Goal: Task Accomplishment & Management: Complete application form

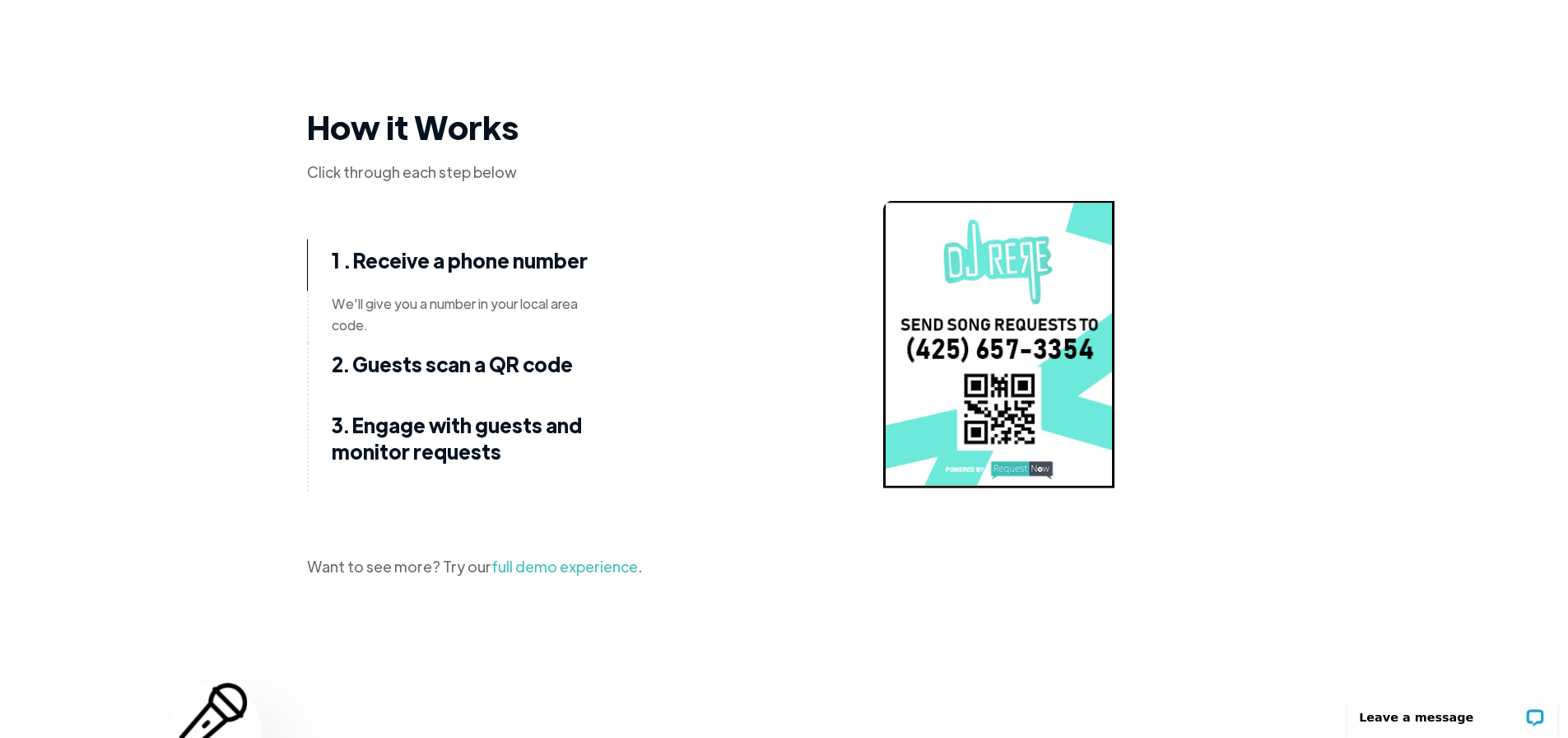
scroll to position [1976, 0]
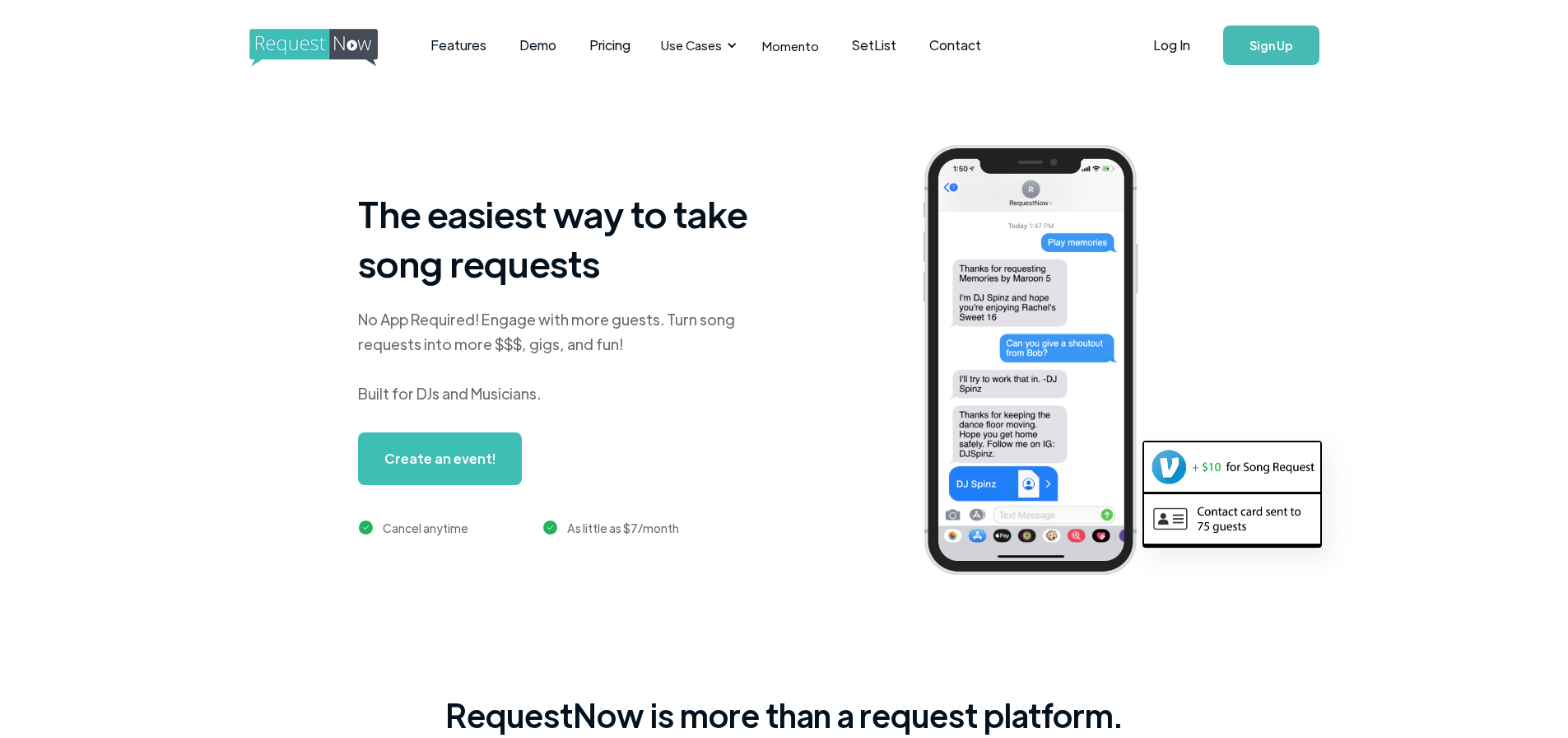
click at [459, 464] on link "Create an event!" at bounding box center [440, 459] width 164 height 53
click at [512, 455] on link "Create an event!" at bounding box center [440, 459] width 164 height 53
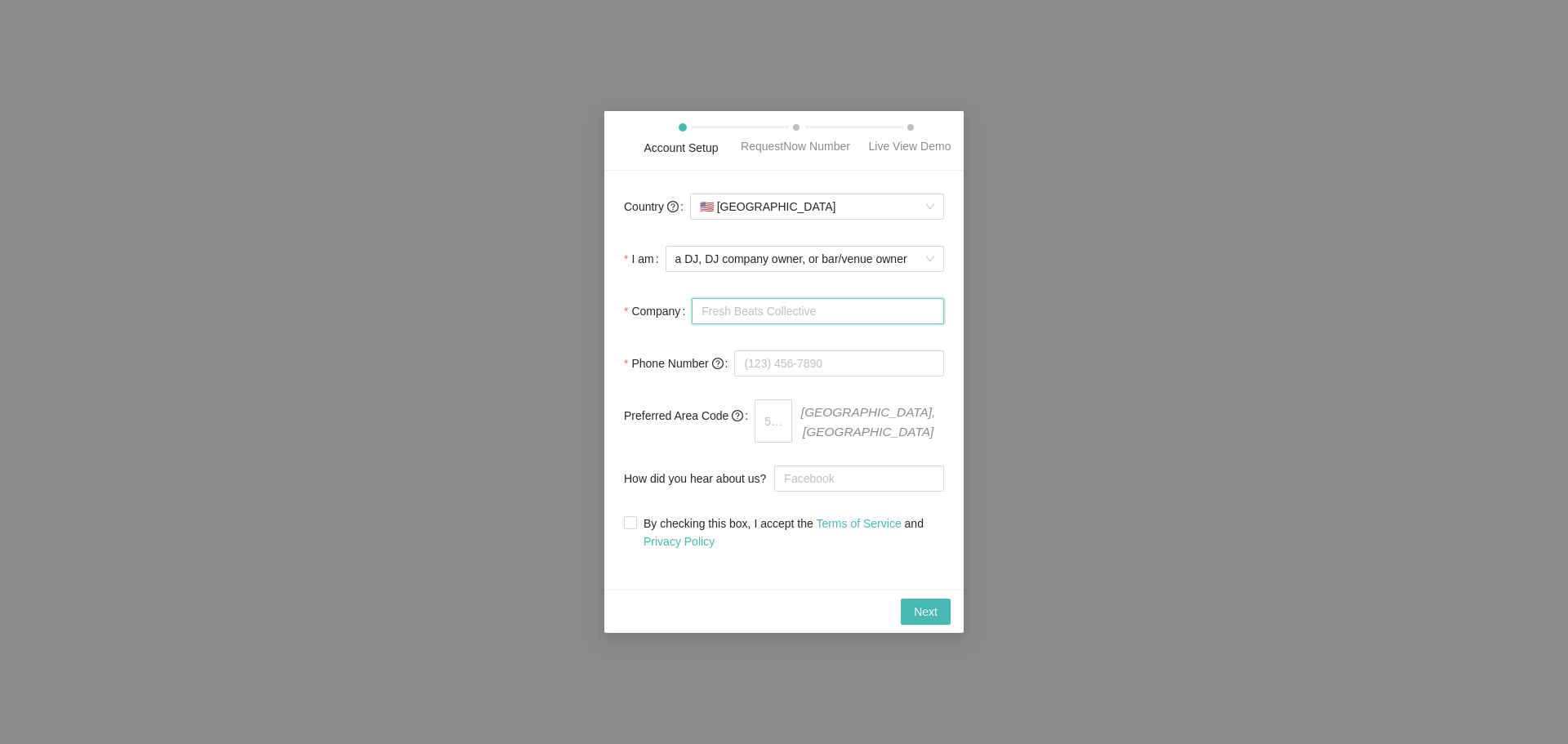
click at [740, 324] on input "Company" at bounding box center [818, 311] width 252 height 26
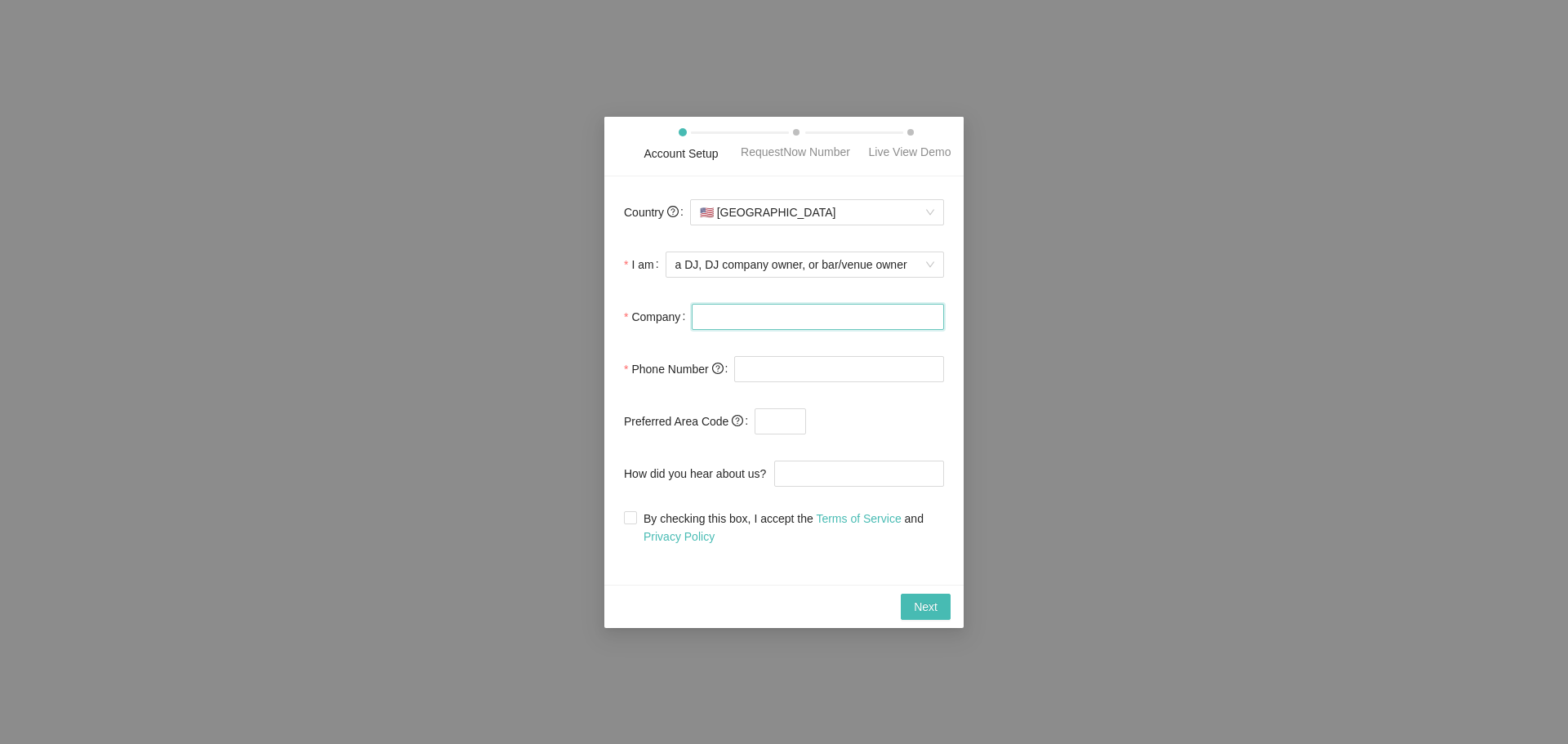
type input "None"
click at [763, 371] on input "tel" at bounding box center [839, 369] width 210 height 26
click at [755, 375] on input "tel" at bounding box center [839, 369] width 210 height 26
type input "(647) 840-598"
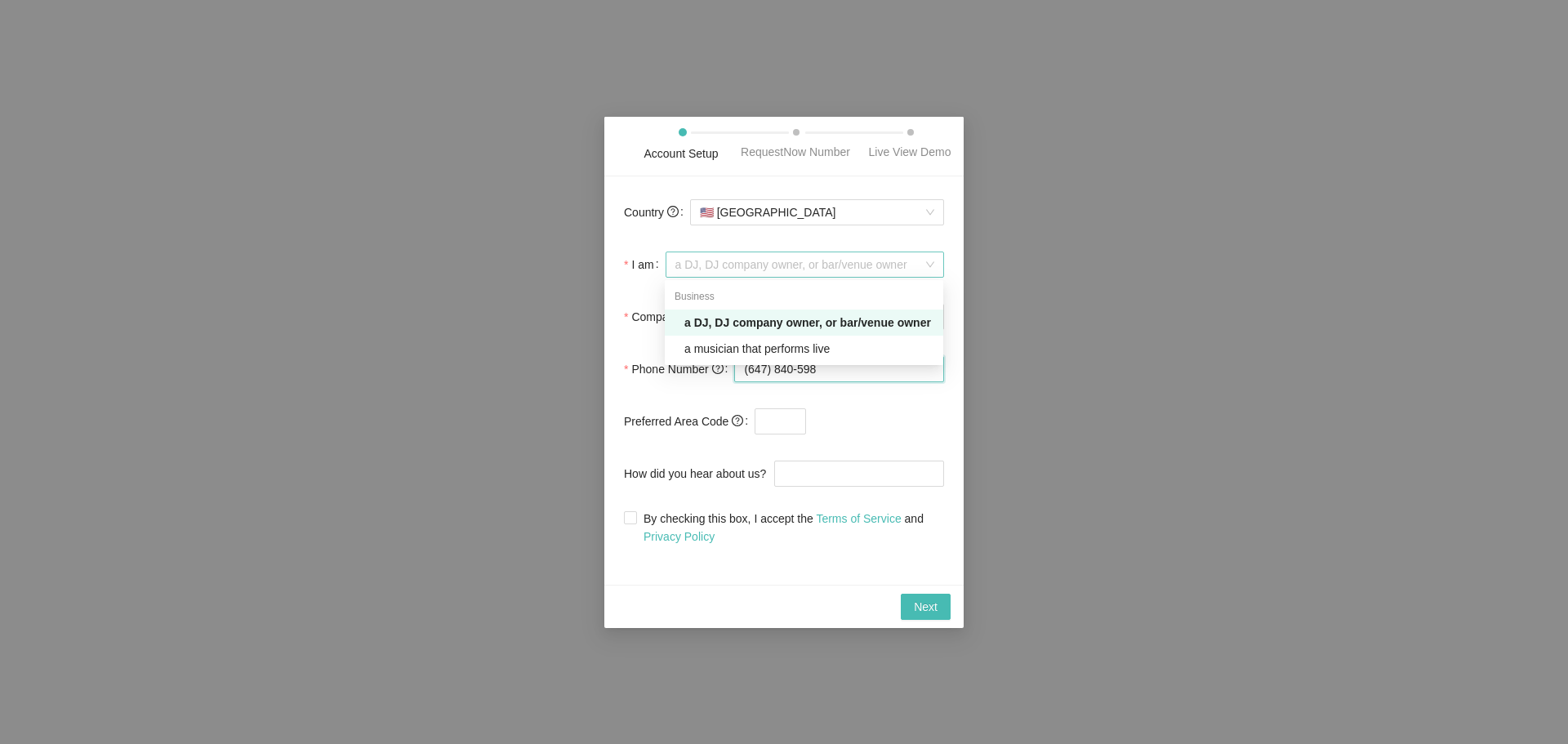
click at [788, 266] on span "a DJ, DJ company owner, or bar/venue owner" at bounding box center [804, 264] width 259 height 24
click at [788, 325] on div "a DJ, DJ company owner, or bar/venue owner" at bounding box center [809, 322] width 250 height 18
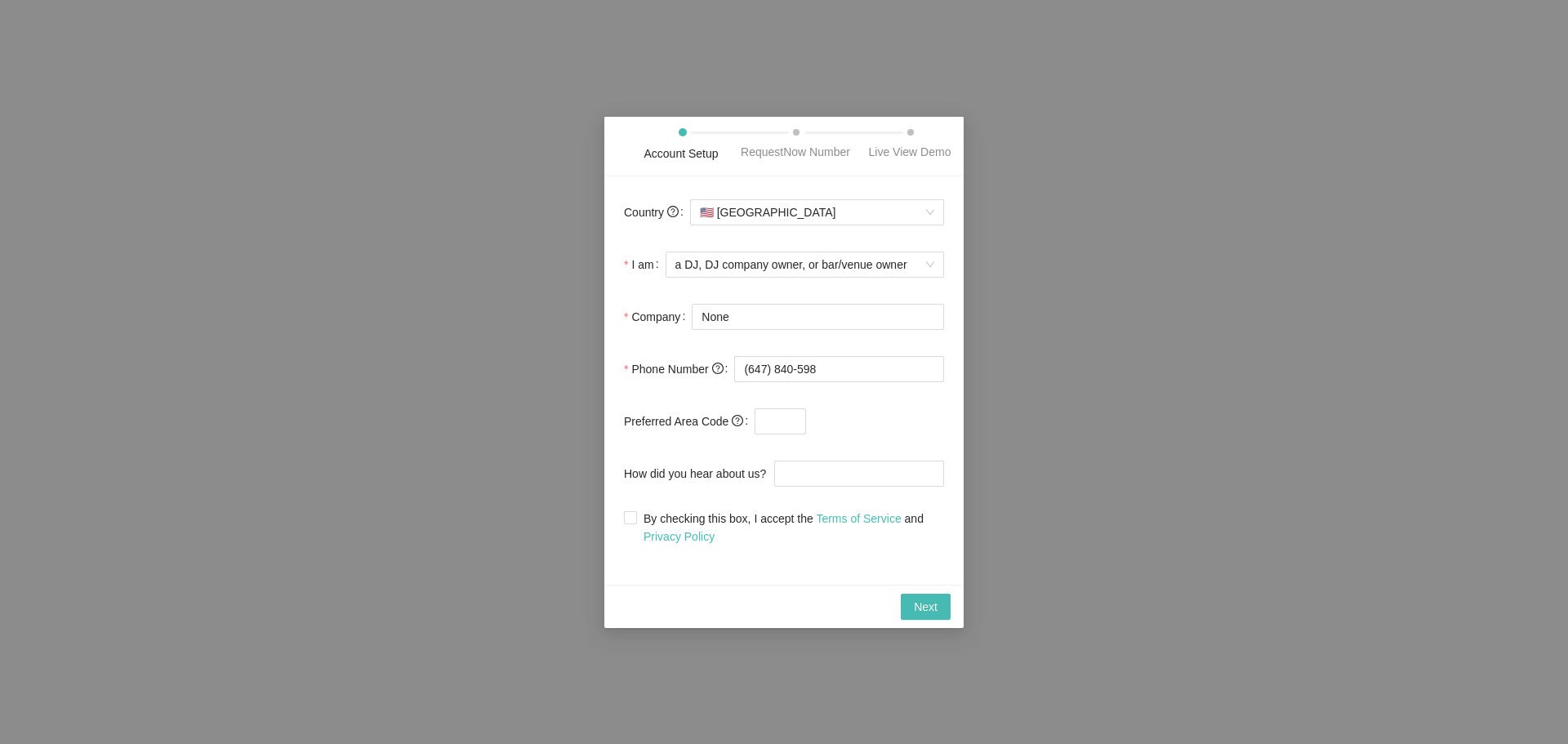
click at [792, 225] on div "🇺🇸 United States" at bounding box center [817, 212] width 254 height 33
click at [790, 218] on span "🇺🇸 United States" at bounding box center [818, 212] width 235 height 24
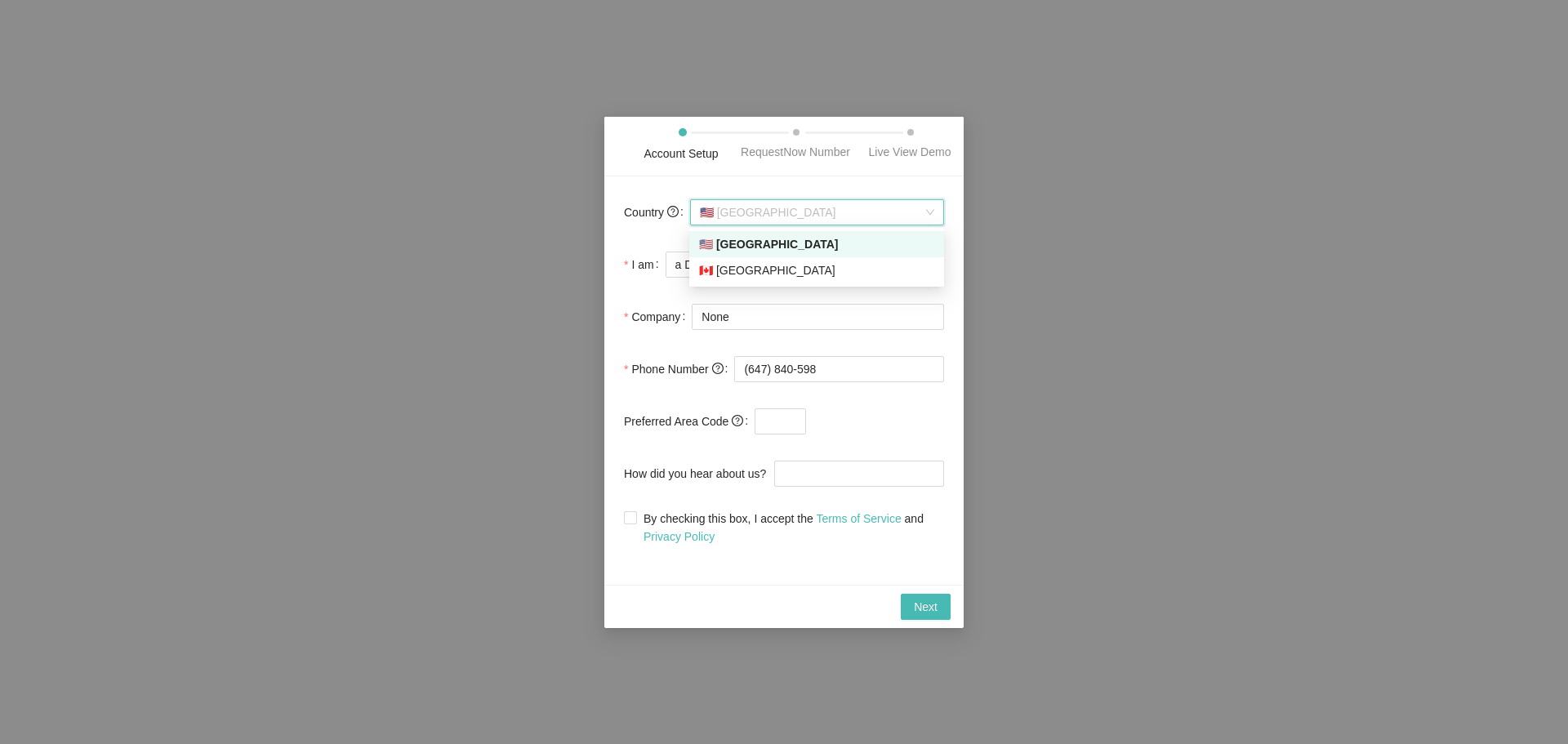
click at [1156, 227] on div "Account Setup RequestNow Number Live View Demo Country 🇺🇸 United States I am a …" at bounding box center [784, 372] width 1568 height 744
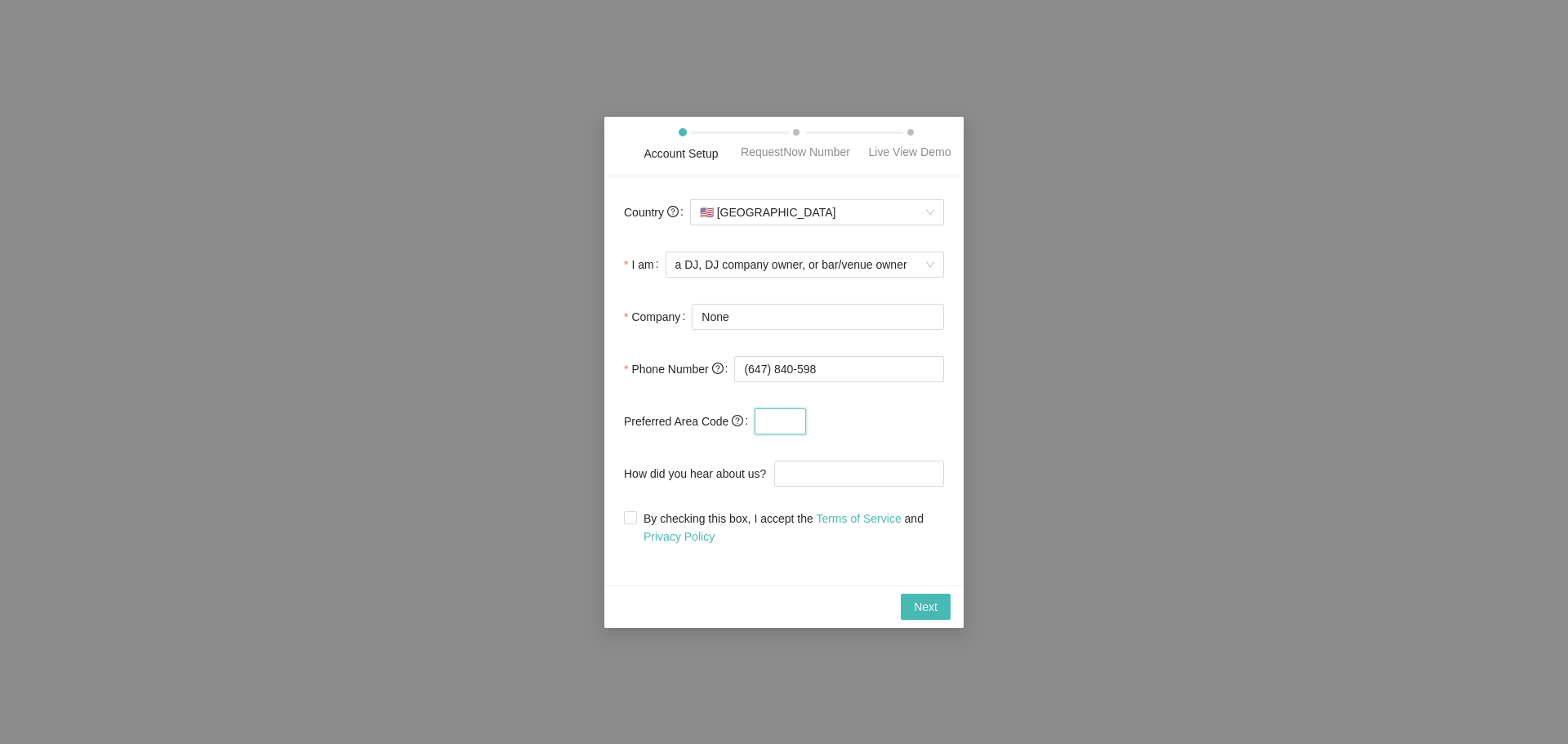
click at [783, 422] on input "text" at bounding box center [780, 422] width 51 height 26
click at [980, 420] on div "Account Setup RequestNow Number Live View Demo Country 🇺🇸 United States I am a …" at bounding box center [784, 372] width 1568 height 744
click at [831, 482] on input "How did you hear about us?" at bounding box center [859, 474] width 169 height 26
click at [633, 521] on input "By checking this box, I accept the Terms of Service and Privacy Policy" at bounding box center [629, 517] width 11 height 11
checkbox input "true"
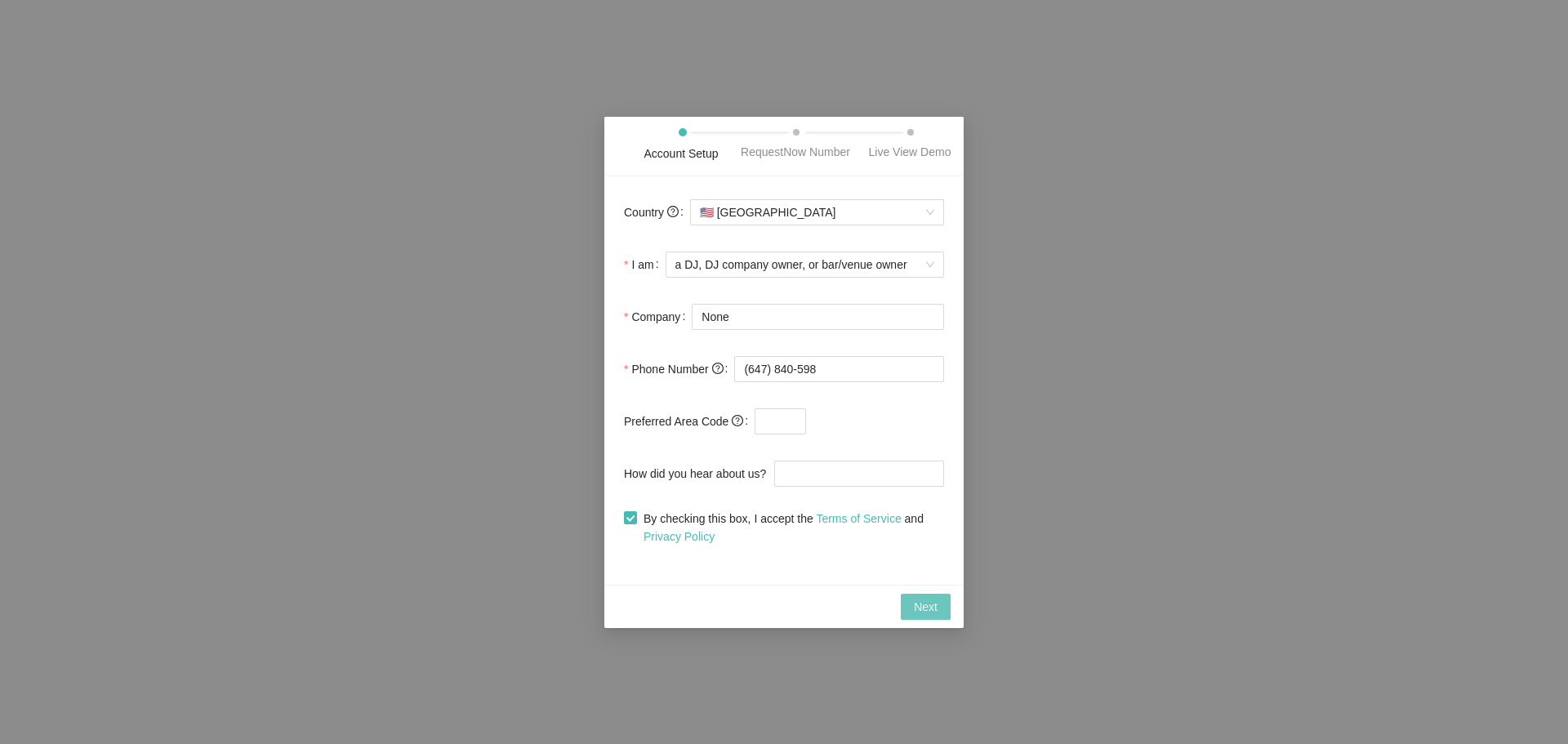
click at [939, 606] on button "Next" at bounding box center [926, 607] width 50 height 26
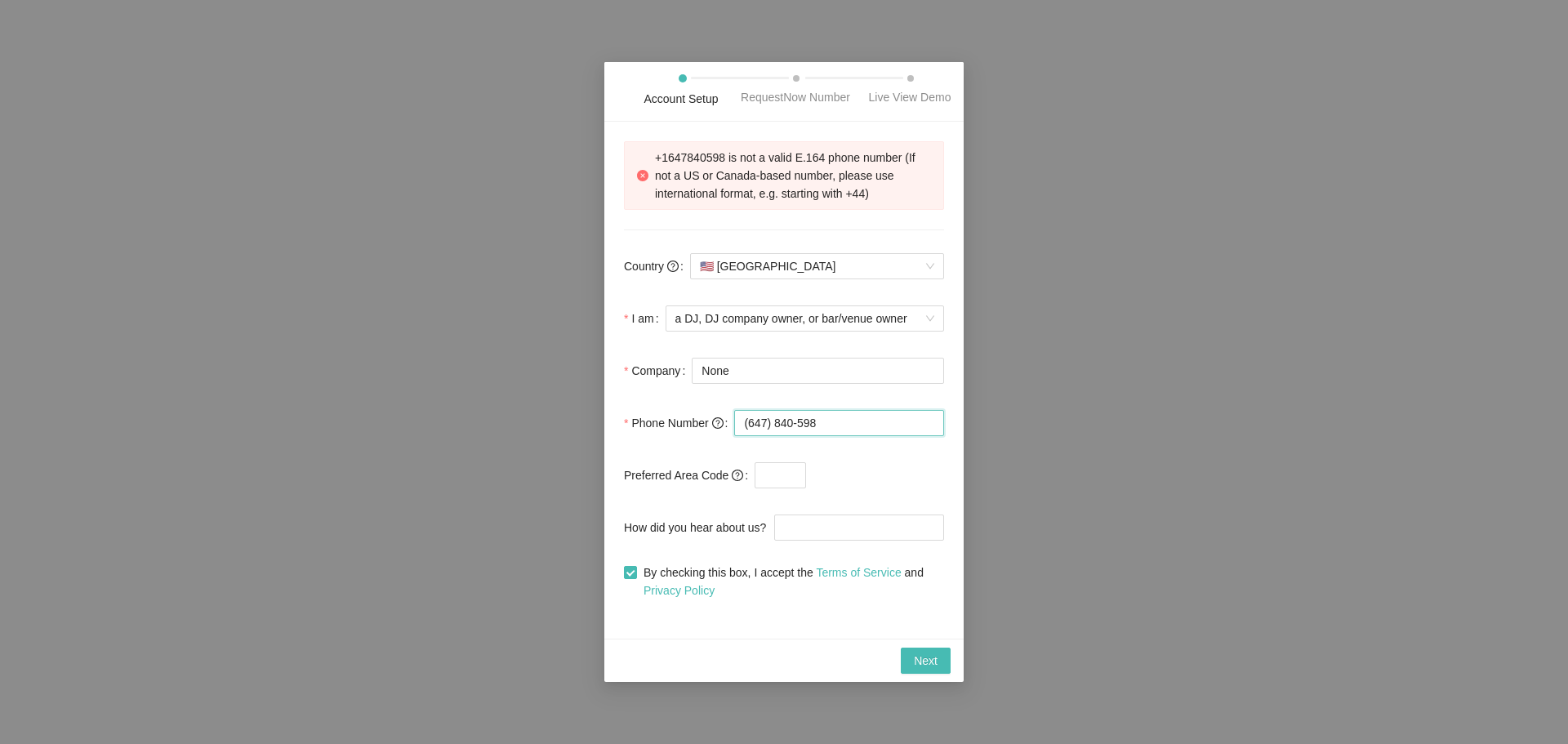
drag, startPoint x: 843, startPoint y: 418, endPoint x: 658, endPoint y: 433, distance: 185.6
click at [658, 433] on div "Phone Number (647) 840-598" at bounding box center [784, 423] width 320 height 33
click at [716, 422] on icon "question-circle" at bounding box center [718, 423] width 11 height 11
click at [777, 463] on input "text" at bounding box center [780, 475] width 51 height 26
type input "+34"
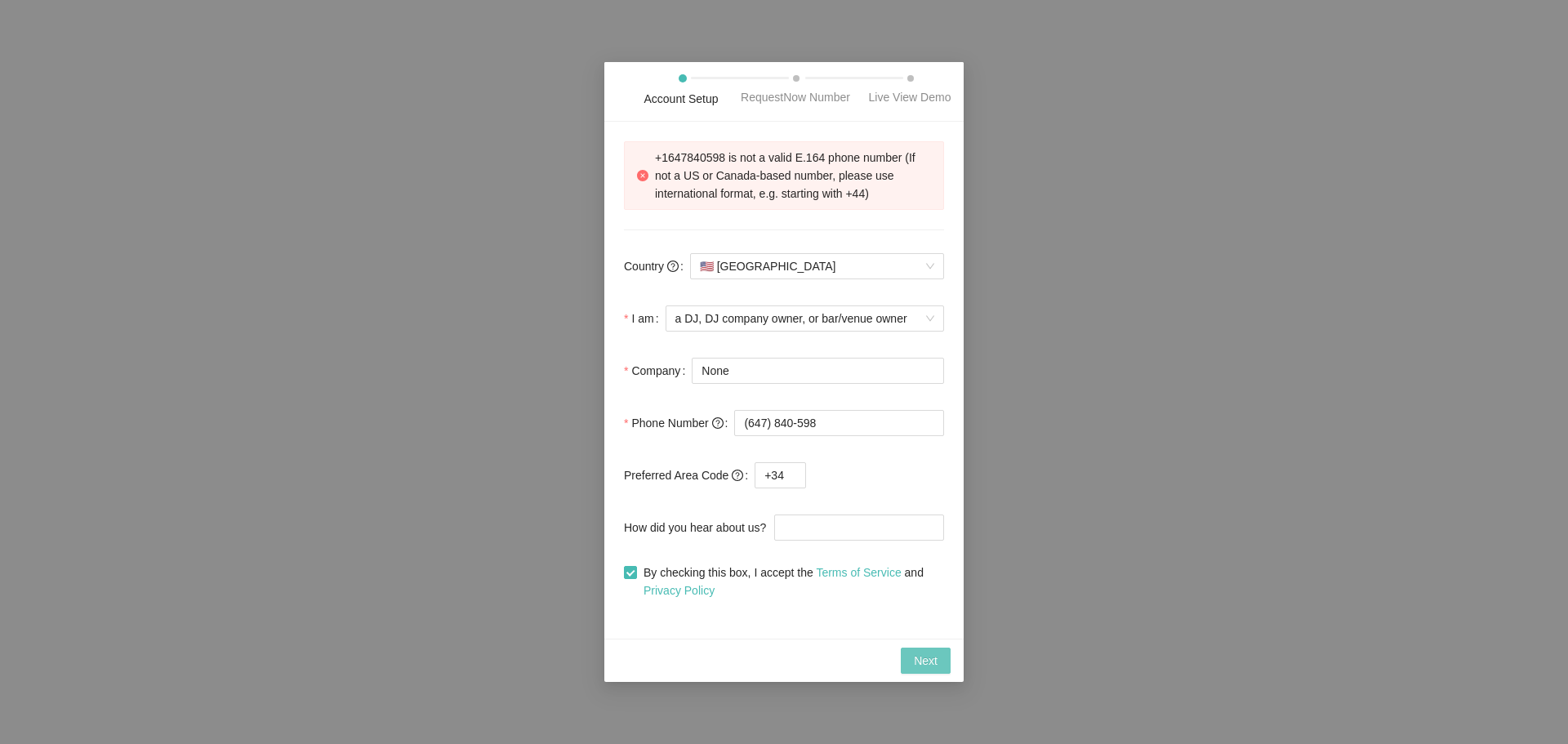
click at [923, 648] on button "Next" at bounding box center [926, 661] width 50 height 26
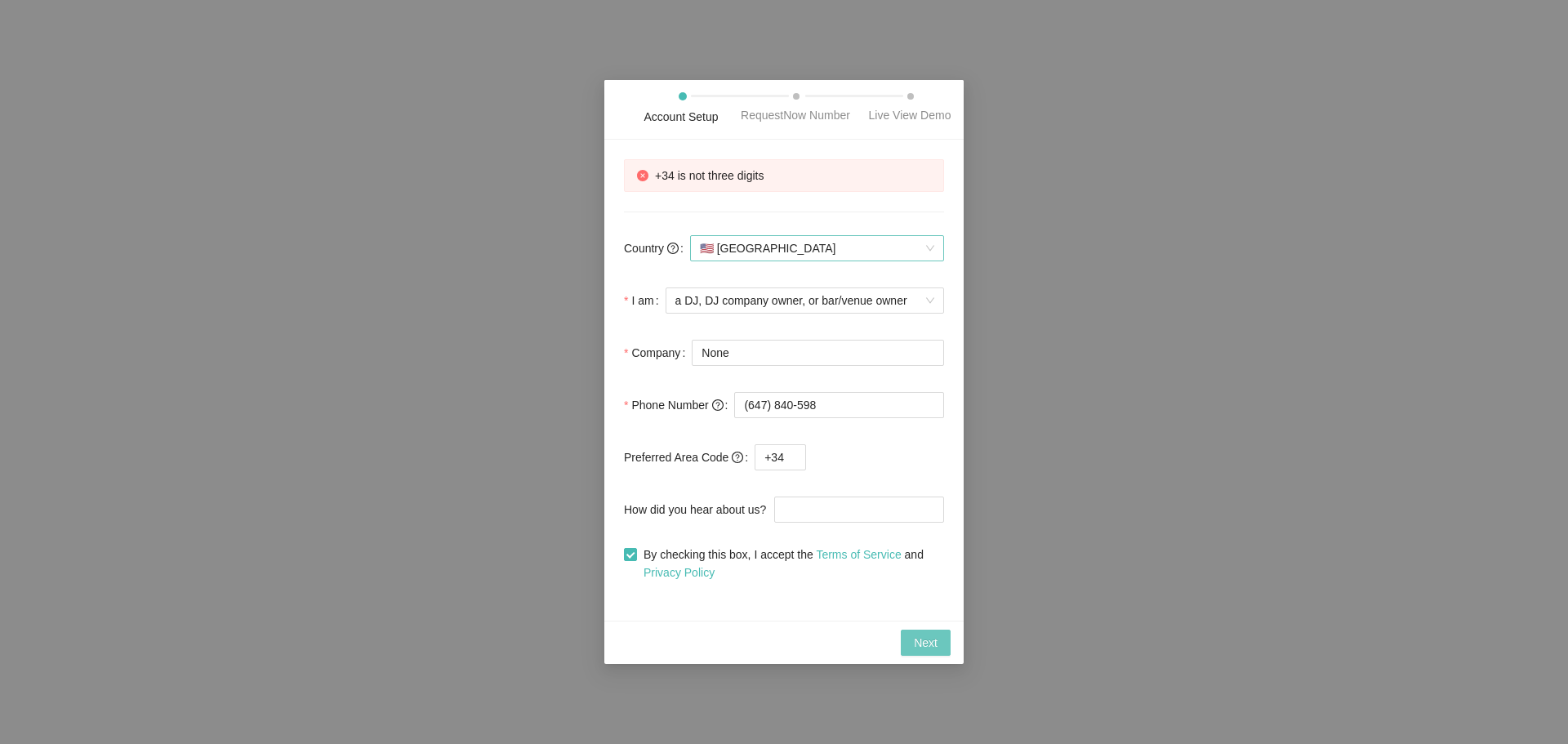
click at [832, 239] on span "🇺🇸 United States" at bounding box center [818, 249] width 235 height 24
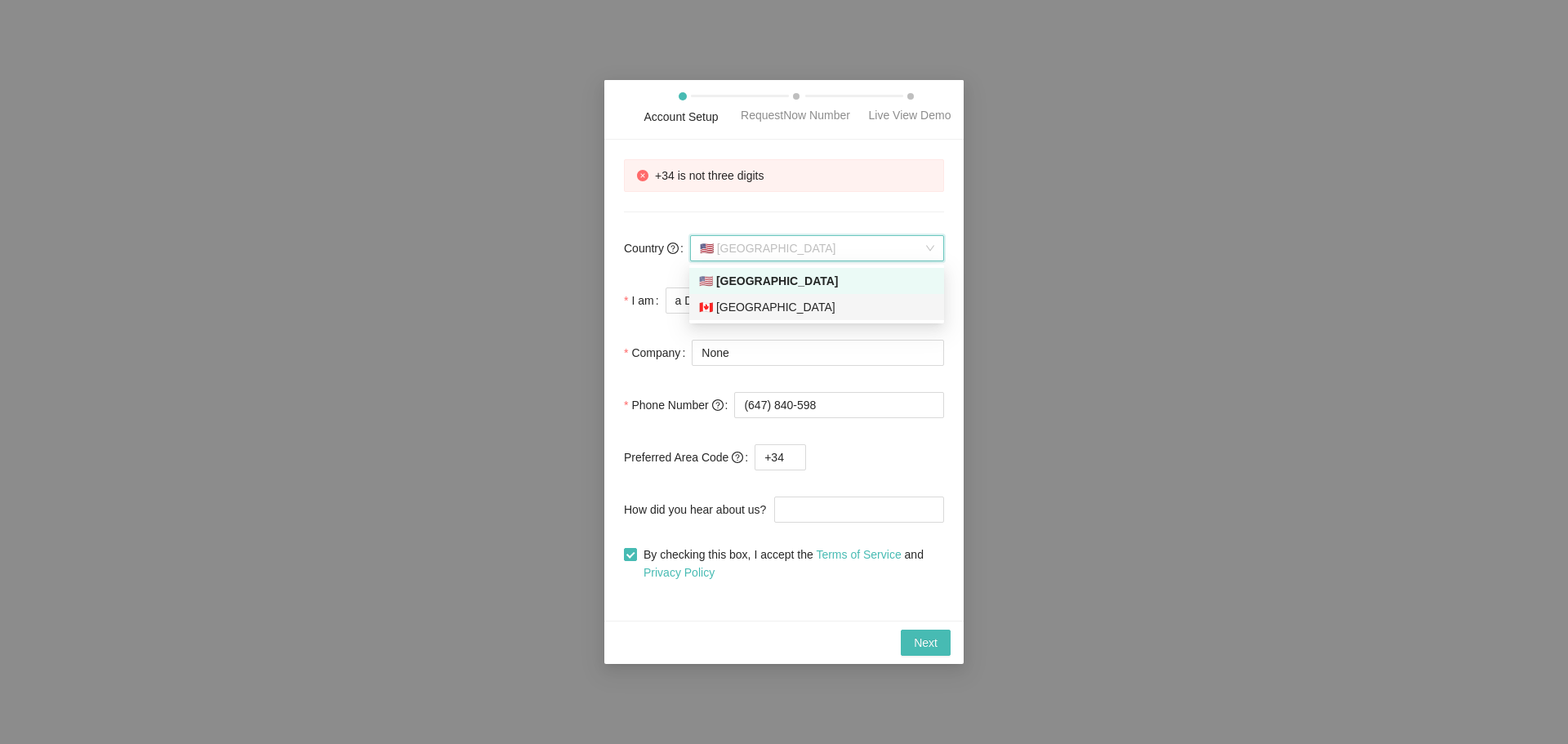
click at [788, 306] on div "🇨🇦 Canada" at bounding box center [817, 306] width 236 height 18
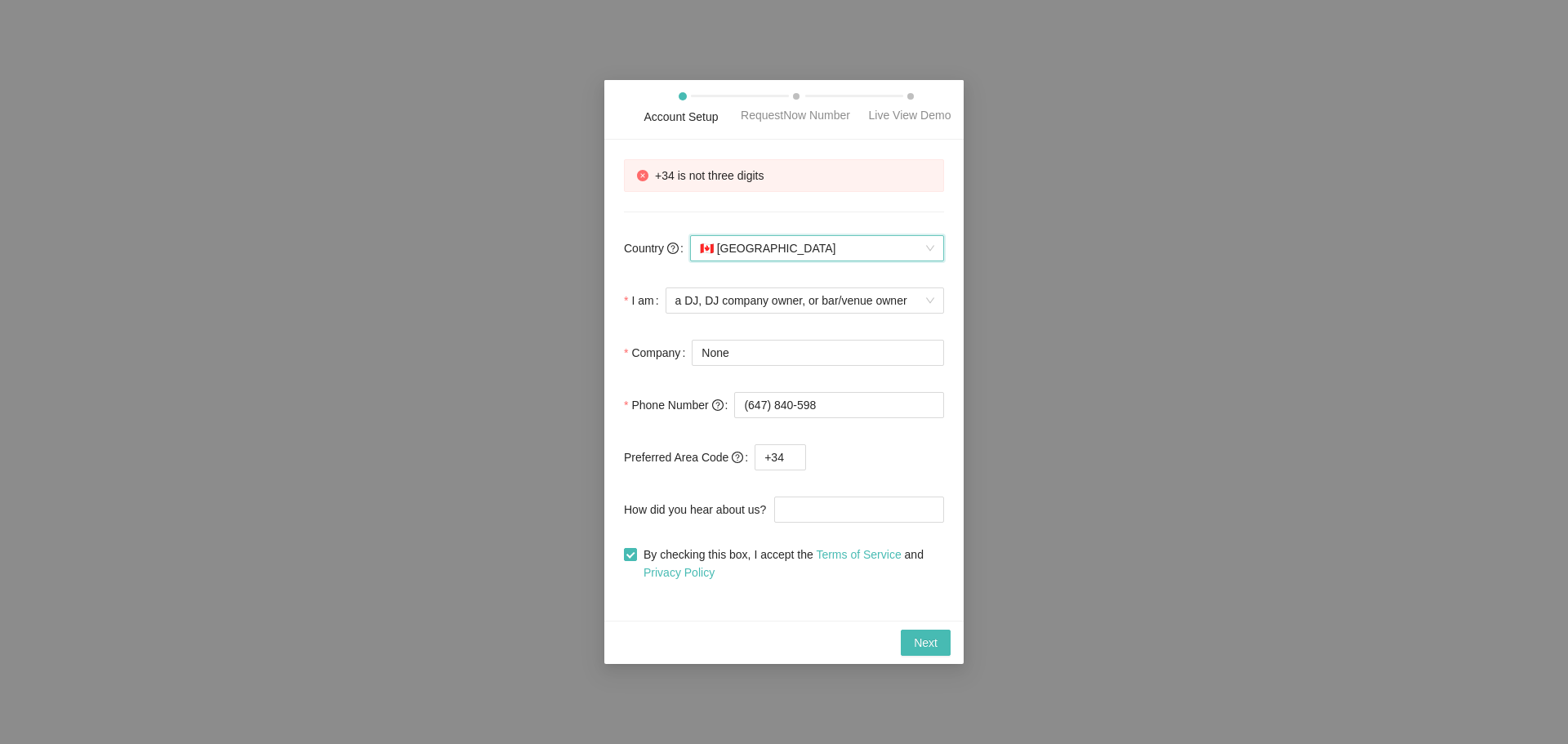
click at [927, 662] on div "Next" at bounding box center [784, 643] width 359 height 43
click at [925, 654] on button "Next" at bounding box center [926, 643] width 50 height 26
drag, startPoint x: 829, startPoint y: 402, endPoint x: 660, endPoint y: 414, distance: 169.4
click at [674, 415] on div "Phone Number (647) 840-598" at bounding box center [784, 405] width 320 height 33
paste input "555) 555-1234"
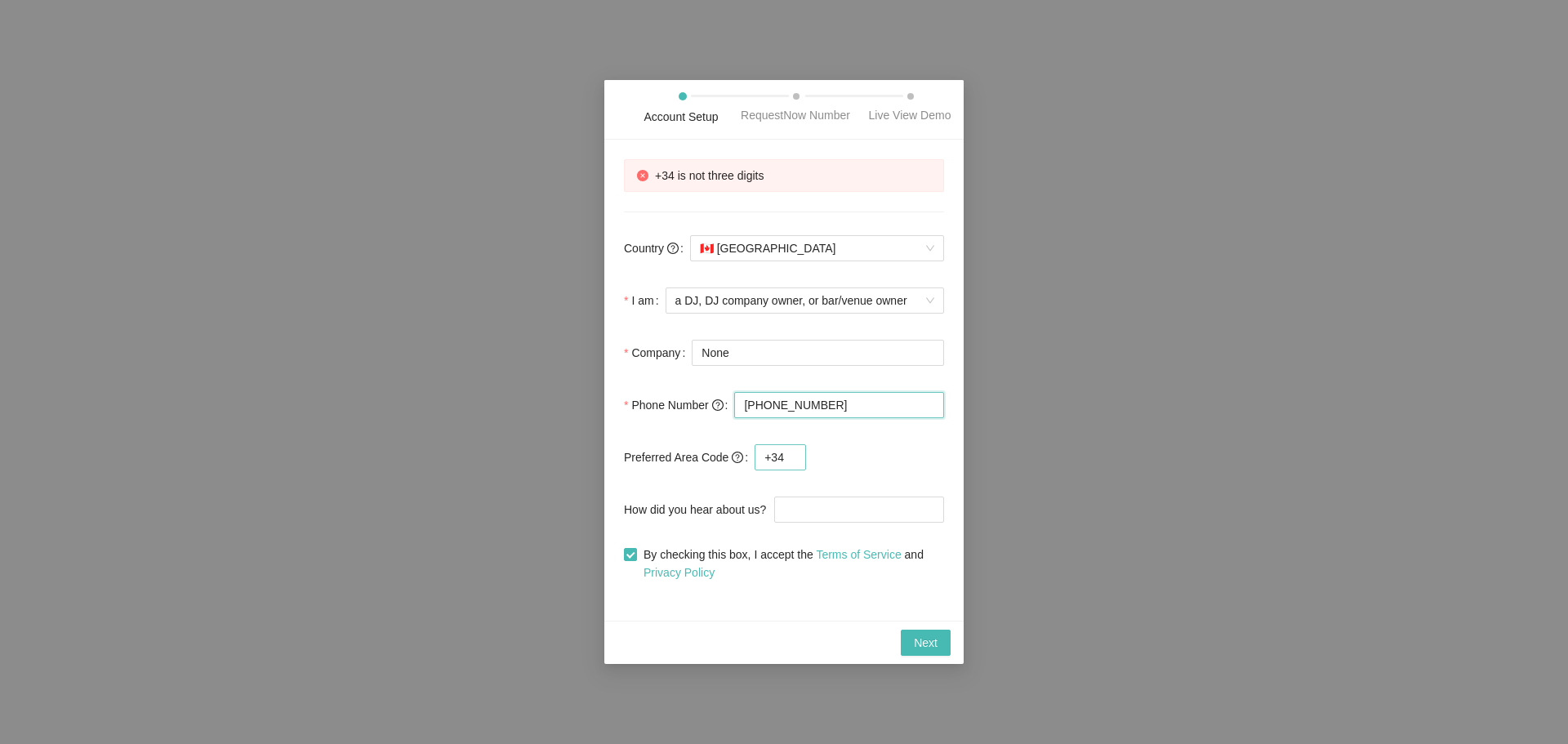
type input "(555) 555-1234"
drag, startPoint x: 793, startPoint y: 462, endPoint x: 701, endPoint y: 461, distance: 92.0
click at [704, 461] on div "Preferred Area Code +34" at bounding box center [784, 457] width 320 height 33
click at [935, 646] on span "Next" at bounding box center [926, 643] width 23 height 18
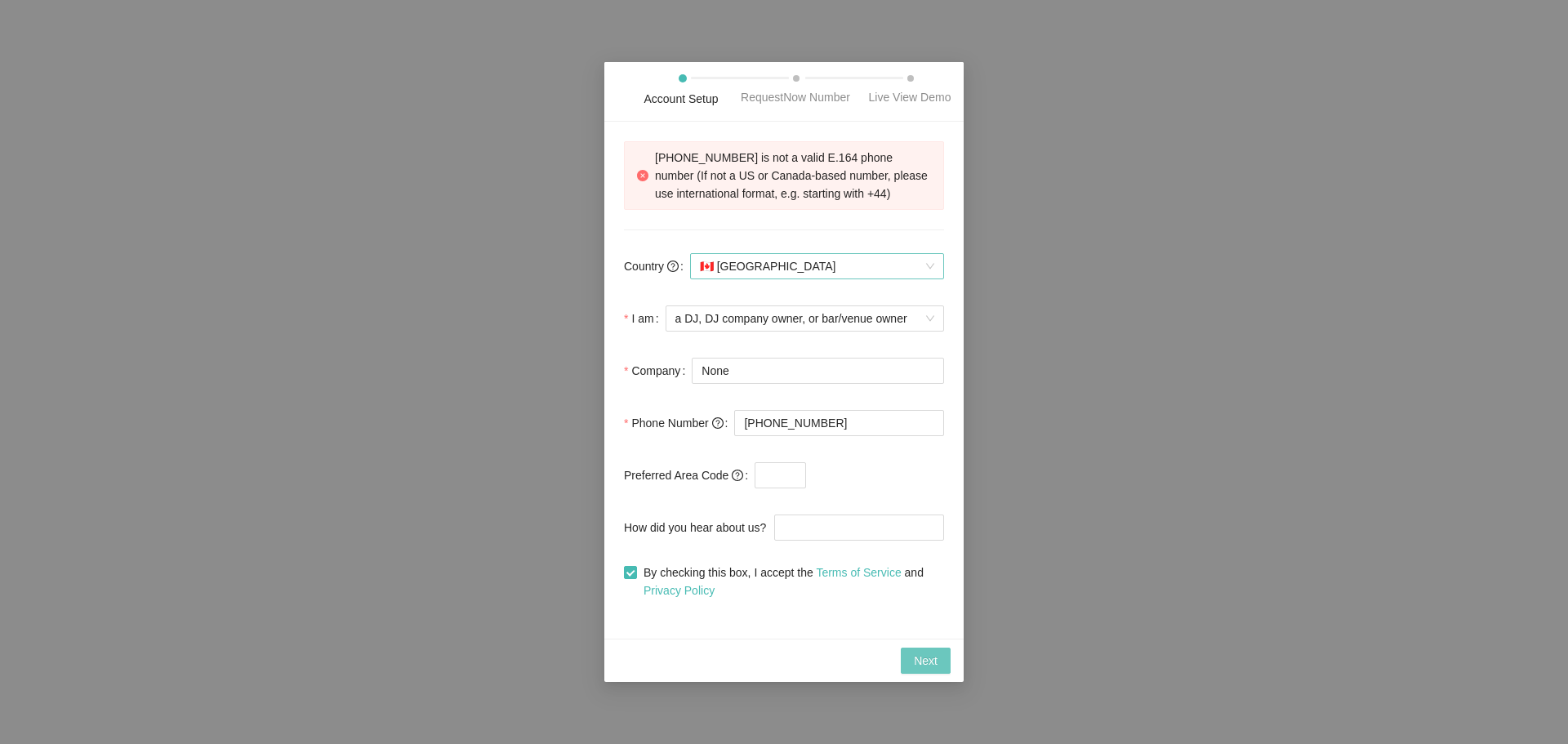
click at [759, 263] on span "🇨🇦 Canada" at bounding box center [818, 266] width 235 height 24
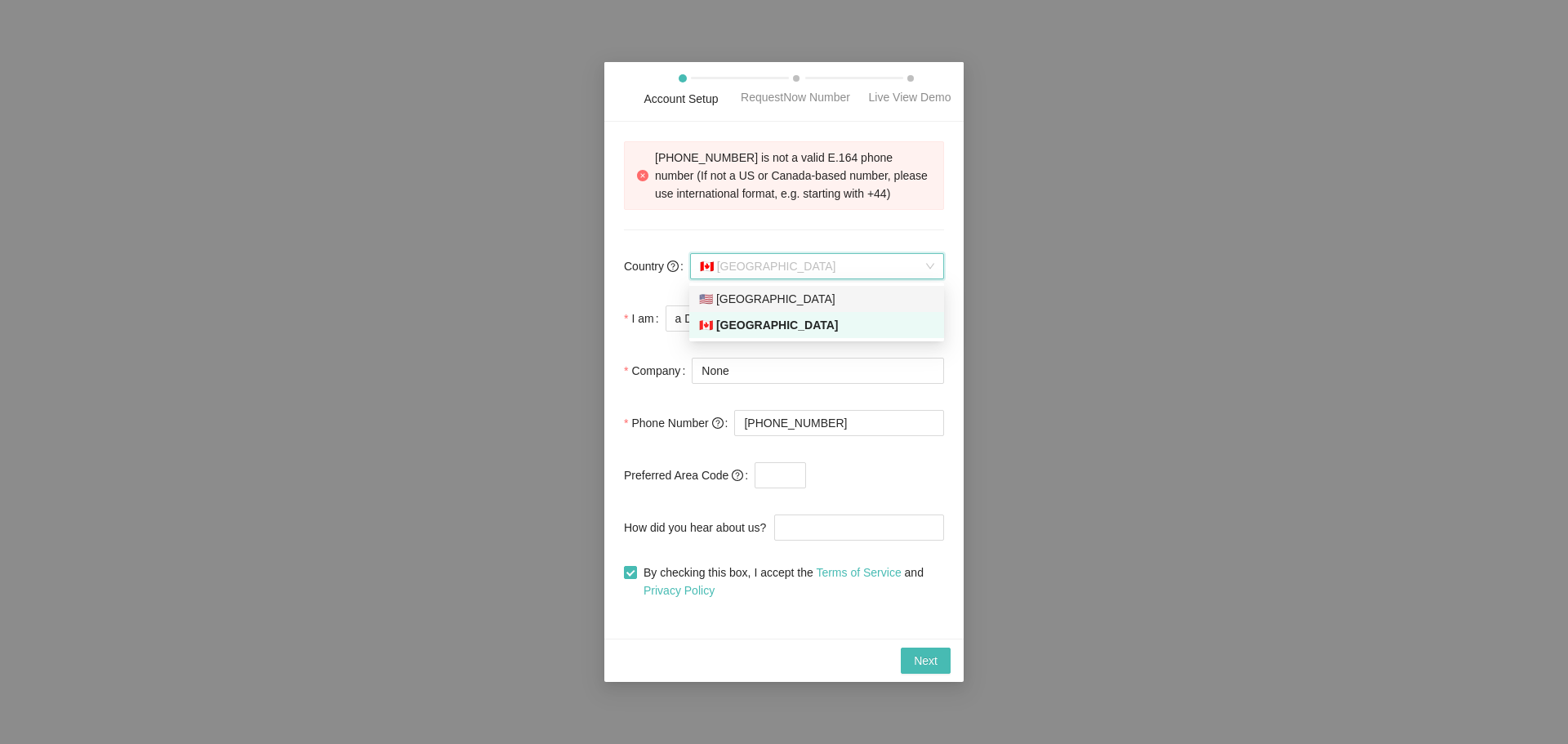
click at [737, 301] on div "🇺🇸 United States" at bounding box center [817, 298] width 236 height 18
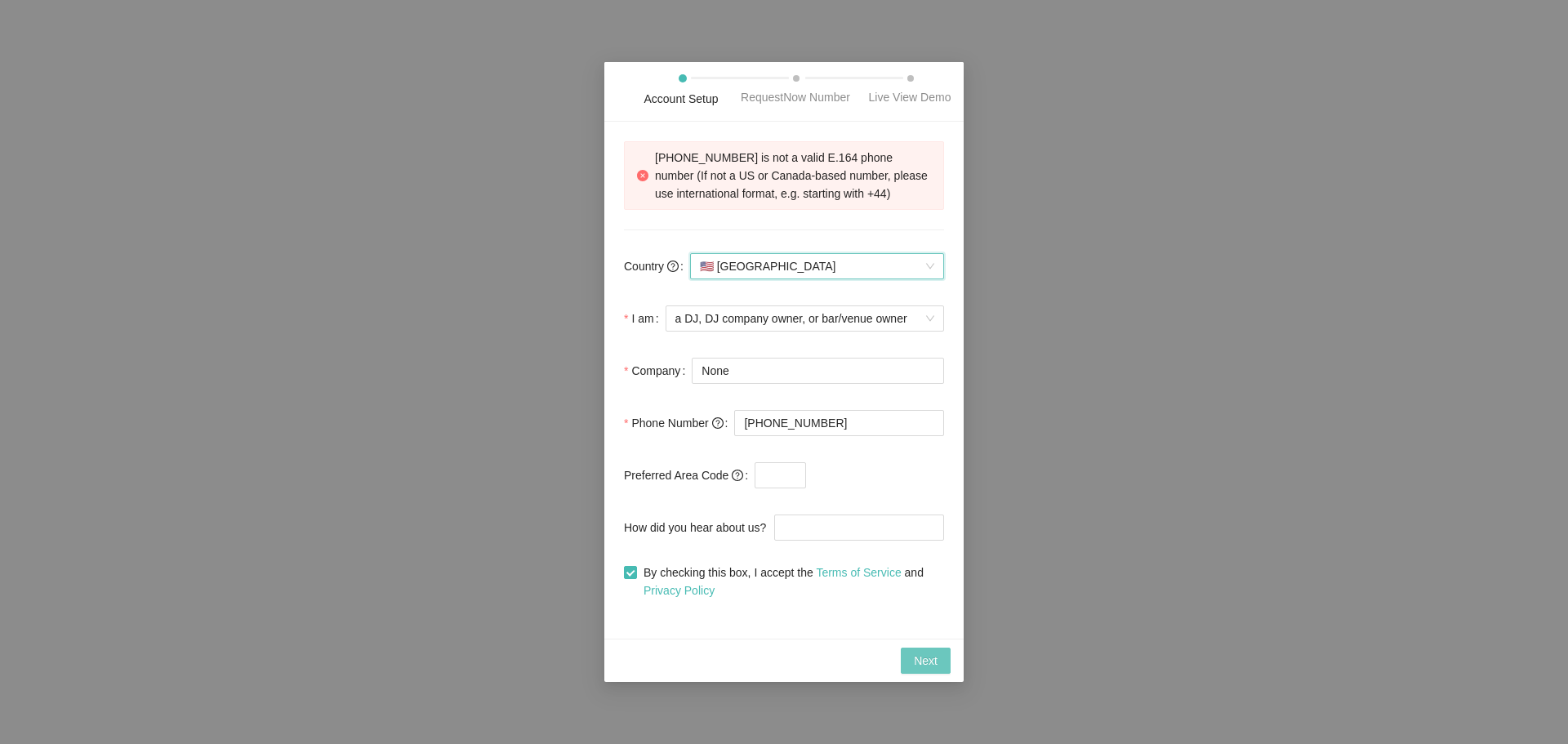
click at [922, 670] on button "Next" at bounding box center [926, 661] width 50 height 26
click at [922, 668] on span "Next" at bounding box center [926, 660] width 23 height 18
click at [769, 480] on input "text" at bounding box center [780, 475] width 51 height 26
type input "+34"
drag, startPoint x: 788, startPoint y: 476, endPoint x: 731, endPoint y: 478, distance: 57.0
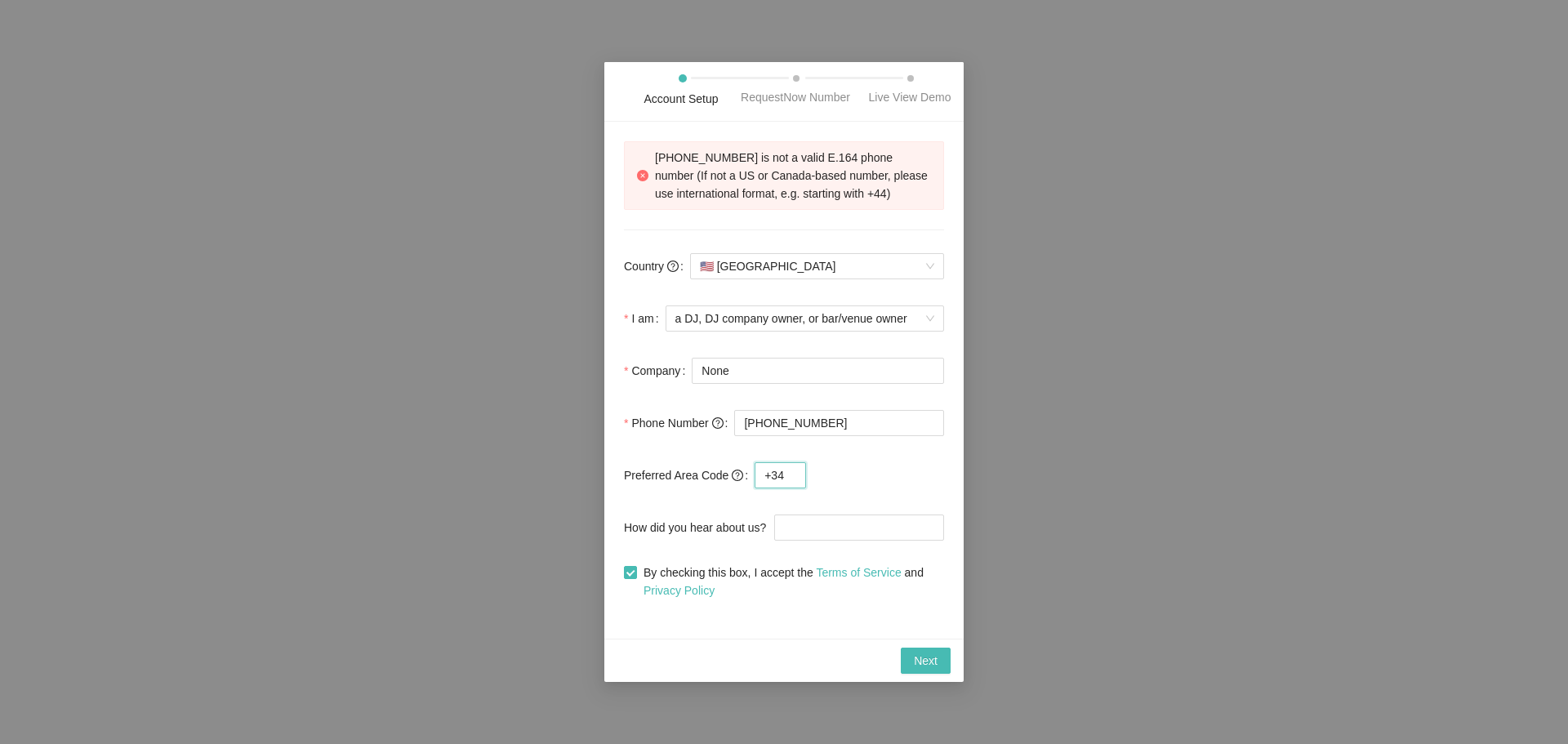
click at [731, 478] on div "Preferred Area Code +34" at bounding box center [784, 475] width 320 height 33
drag, startPoint x: 879, startPoint y: 415, endPoint x: 547, endPoint y: 427, distance: 332.2
click at [547, 427] on div "Account Setup RequestNow Number Live View Demo +15555551234 is not a valid E.16…" at bounding box center [784, 372] width 1568 height 744
paste input "+"
type input "+34 647 84 05 98"
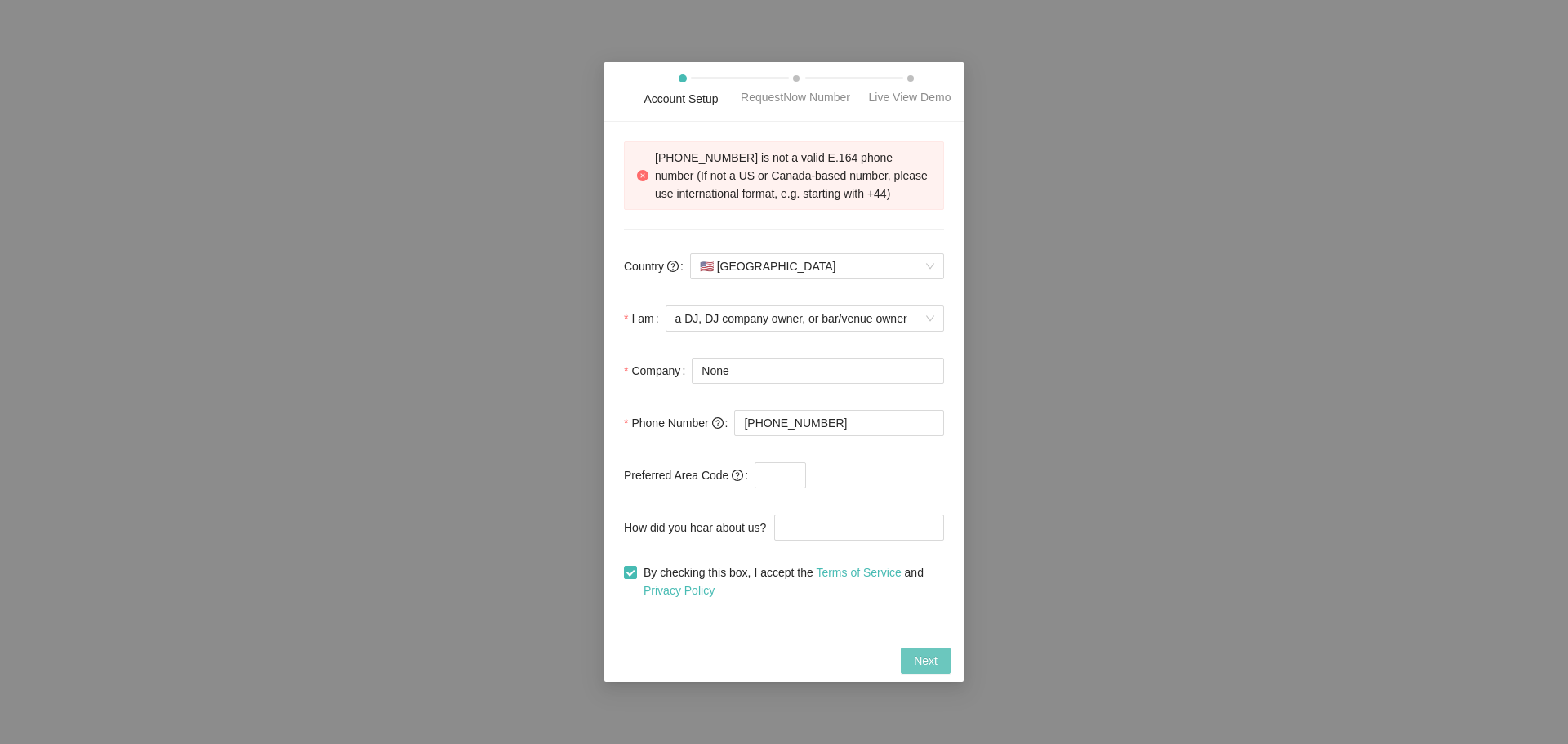
click at [915, 661] on span "Next" at bounding box center [926, 660] width 23 height 18
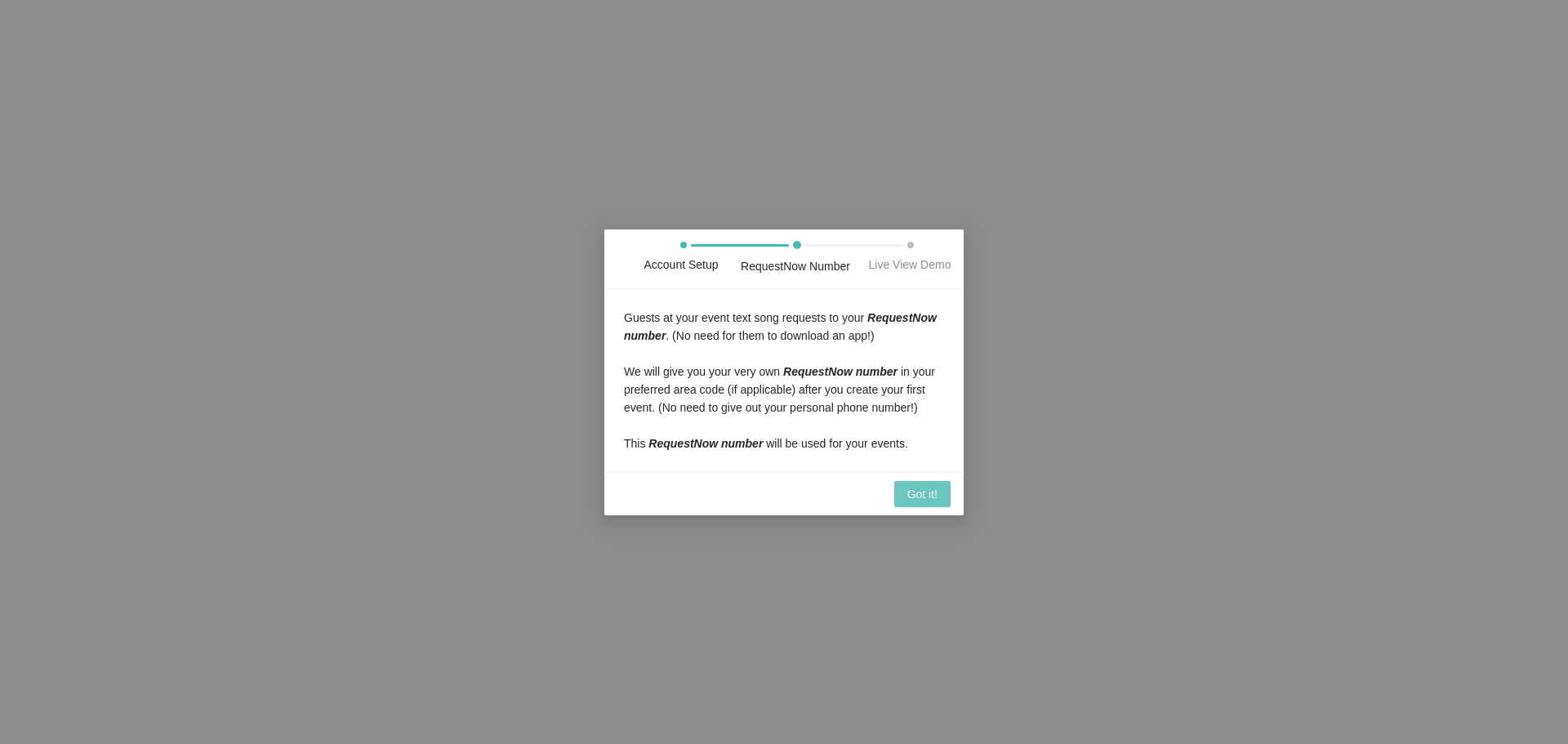
click at [915, 481] on button "Got it!" at bounding box center [922, 494] width 57 height 26
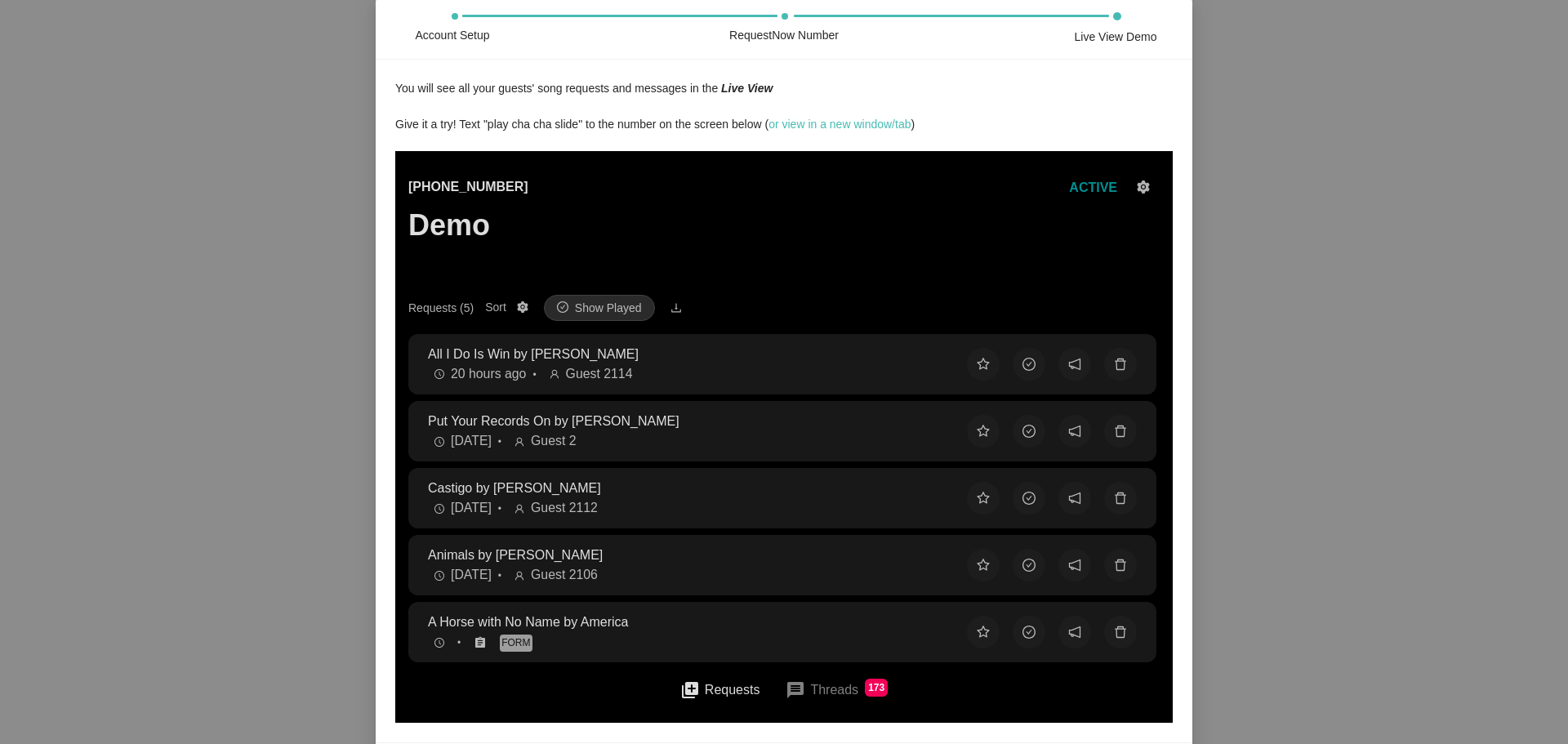
click at [484, 365] on div "20 hours ago • Guest 2114" at bounding box center [684, 374] width 513 height 20
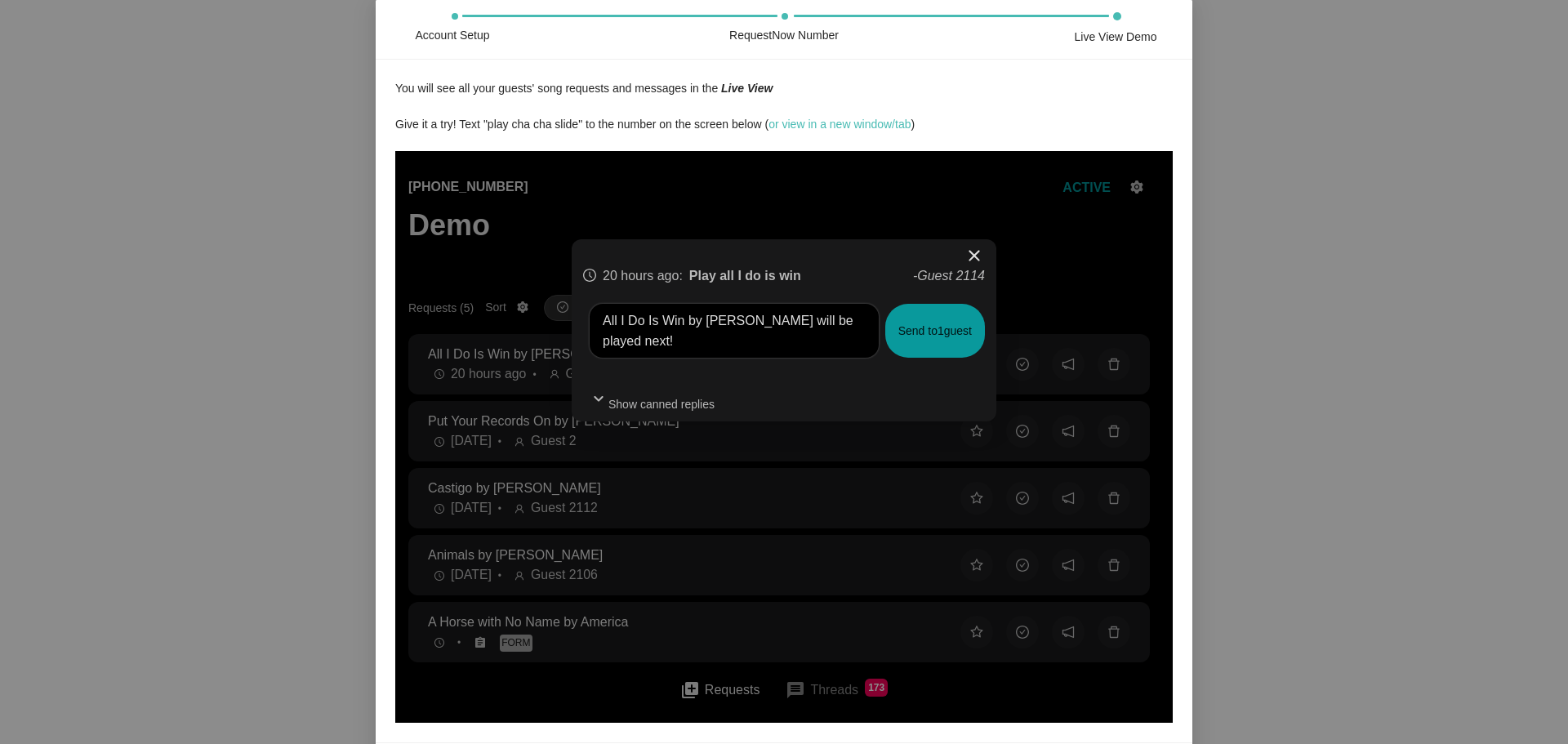
click at [962, 252] on span "close" at bounding box center [974, 261] width 44 height 44
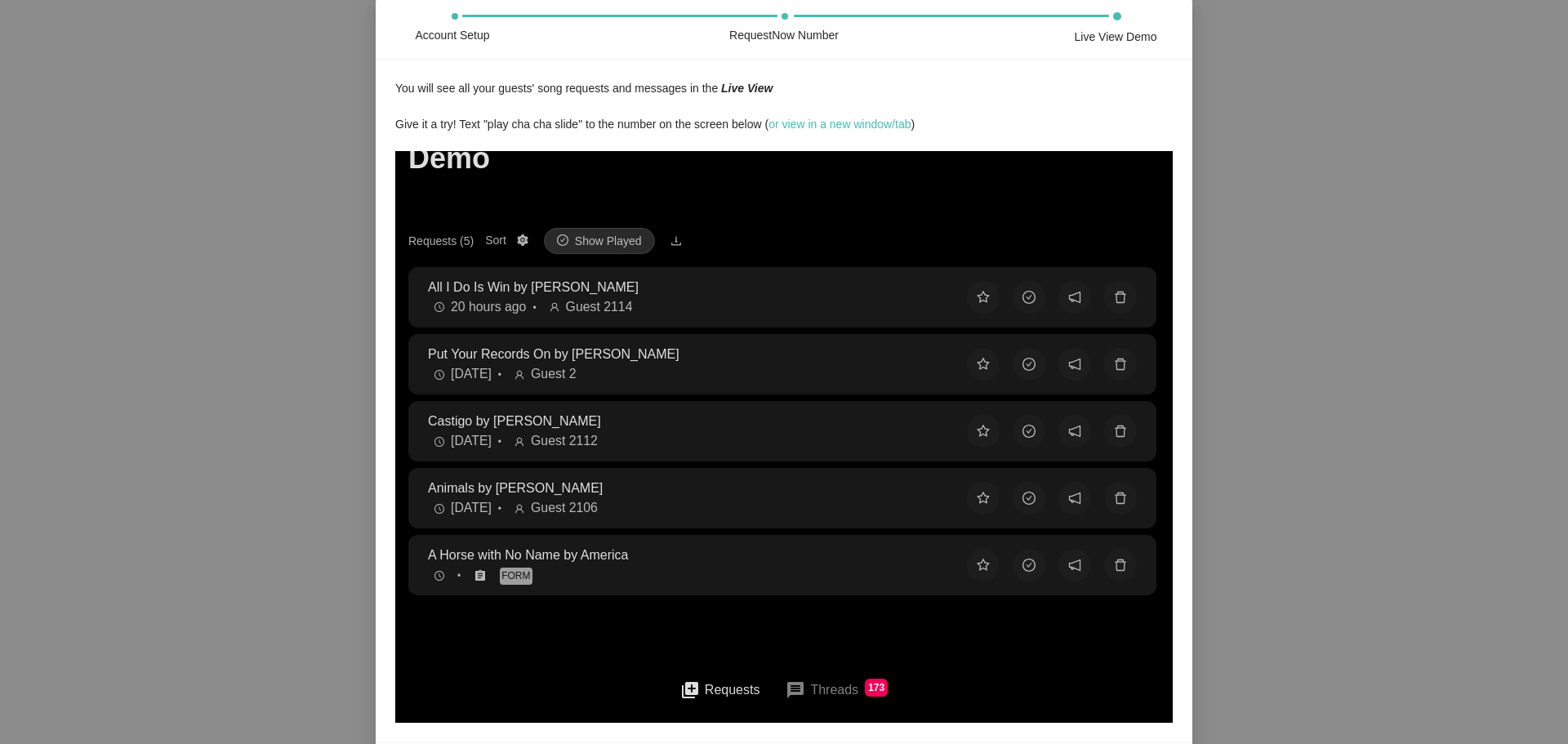
scroll to position [269, 0]
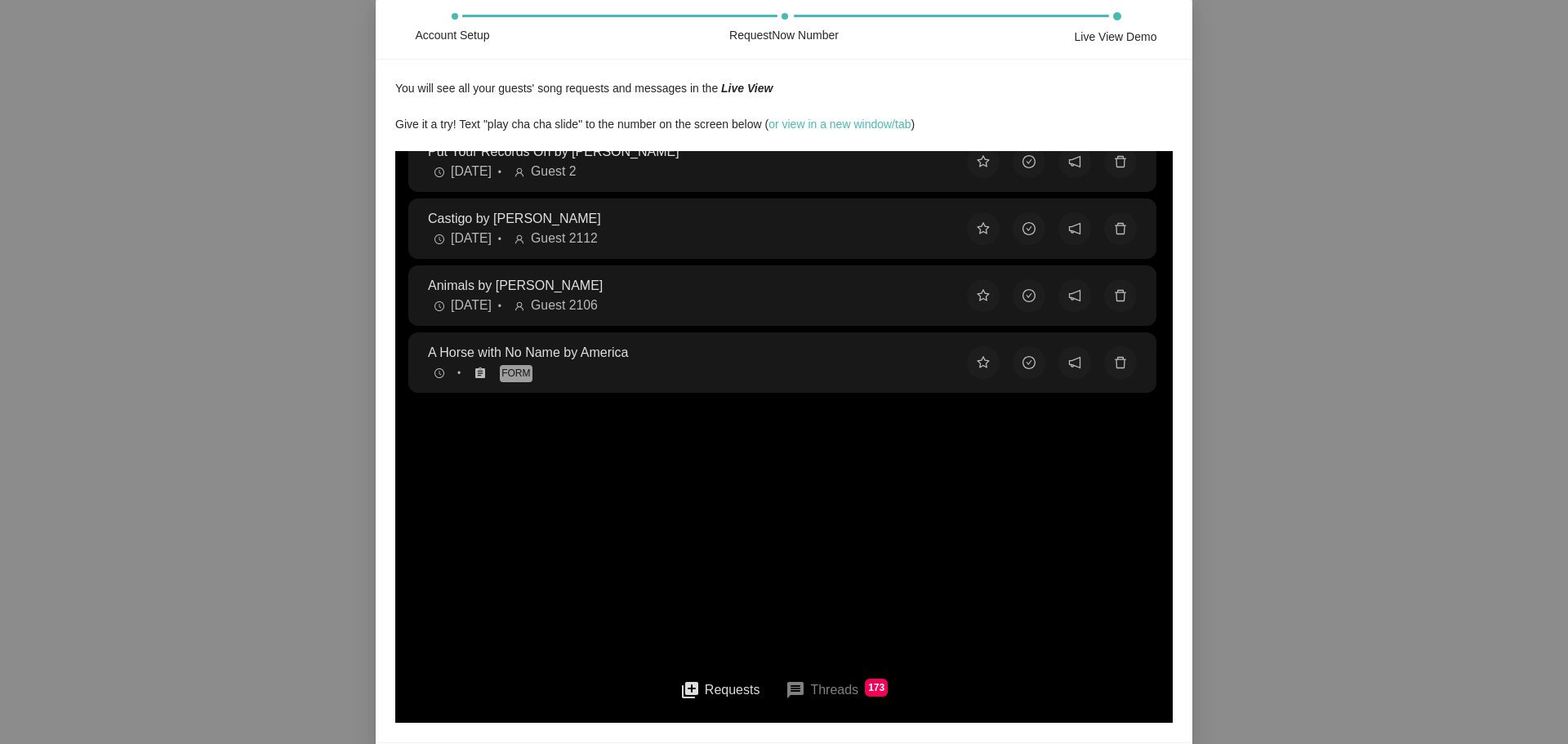
click at [828, 687] on button "message Threads 173" at bounding box center [837, 690] width 128 height 39
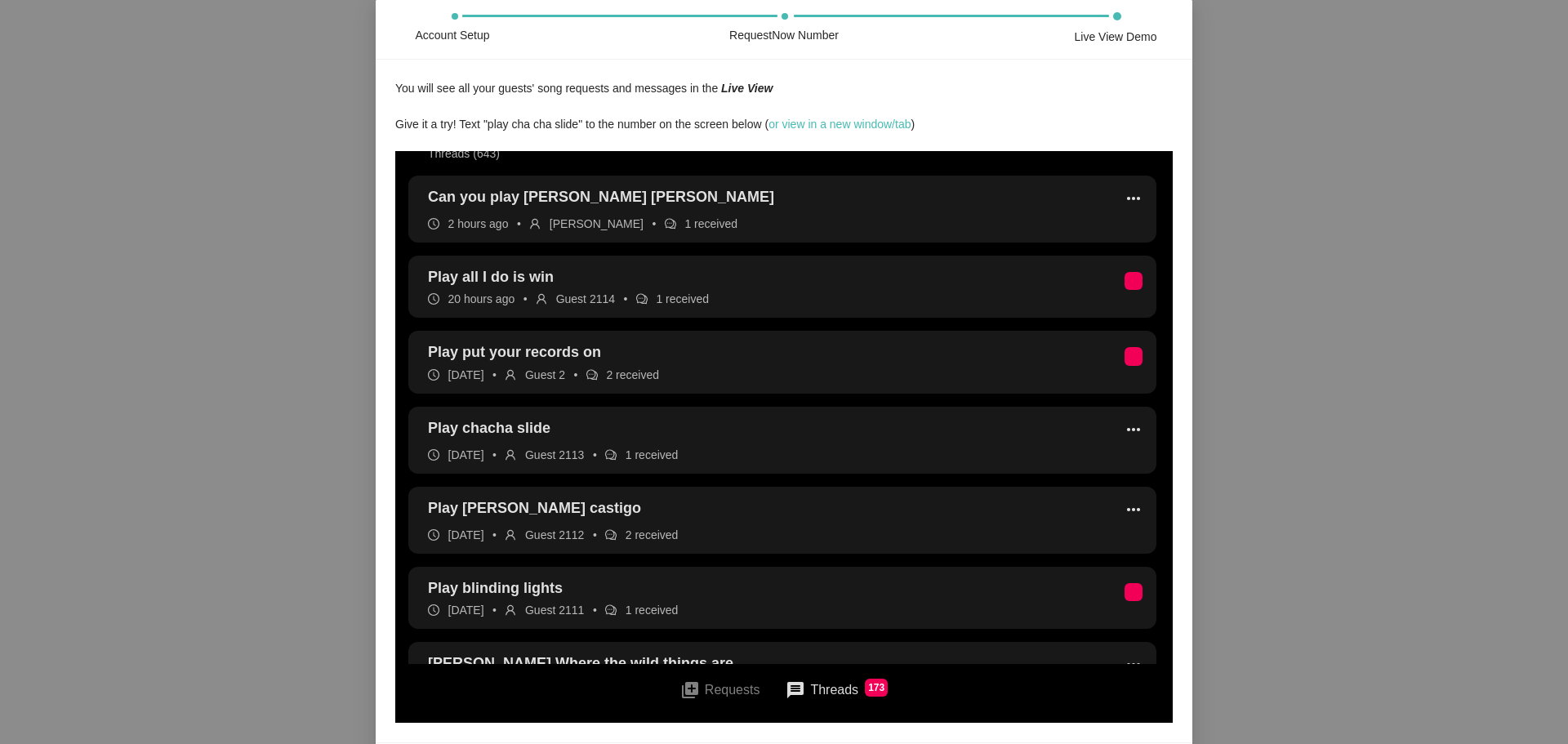
scroll to position [33, 0]
click at [709, 697] on button "queue Requests" at bounding box center [721, 689] width 106 height 36
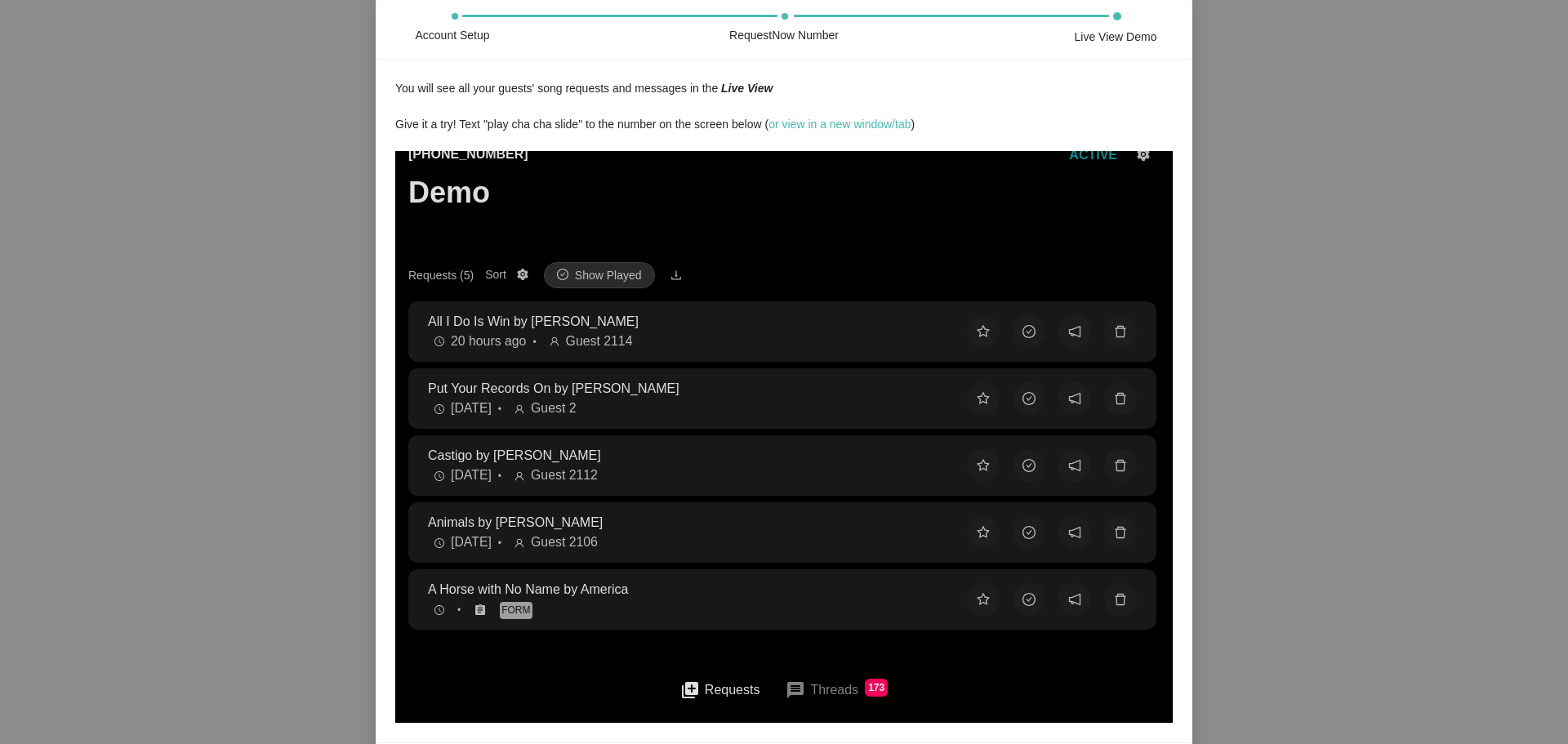
click at [454, 277] on div "Requests (5)" at bounding box center [441, 275] width 65 height 18
click at [513, 277] on button "Requests (5) Sort Show Played" at bounding box center [522, 274] width 20 height 20
click at [638, 237] on div "(425) 657-3354 Demo ACTIVE" at bounding box center [784, 203] width 751 height 117
click at [610, 270] on span "Show Played" at bounding box center [609, 275] width 67 height 18
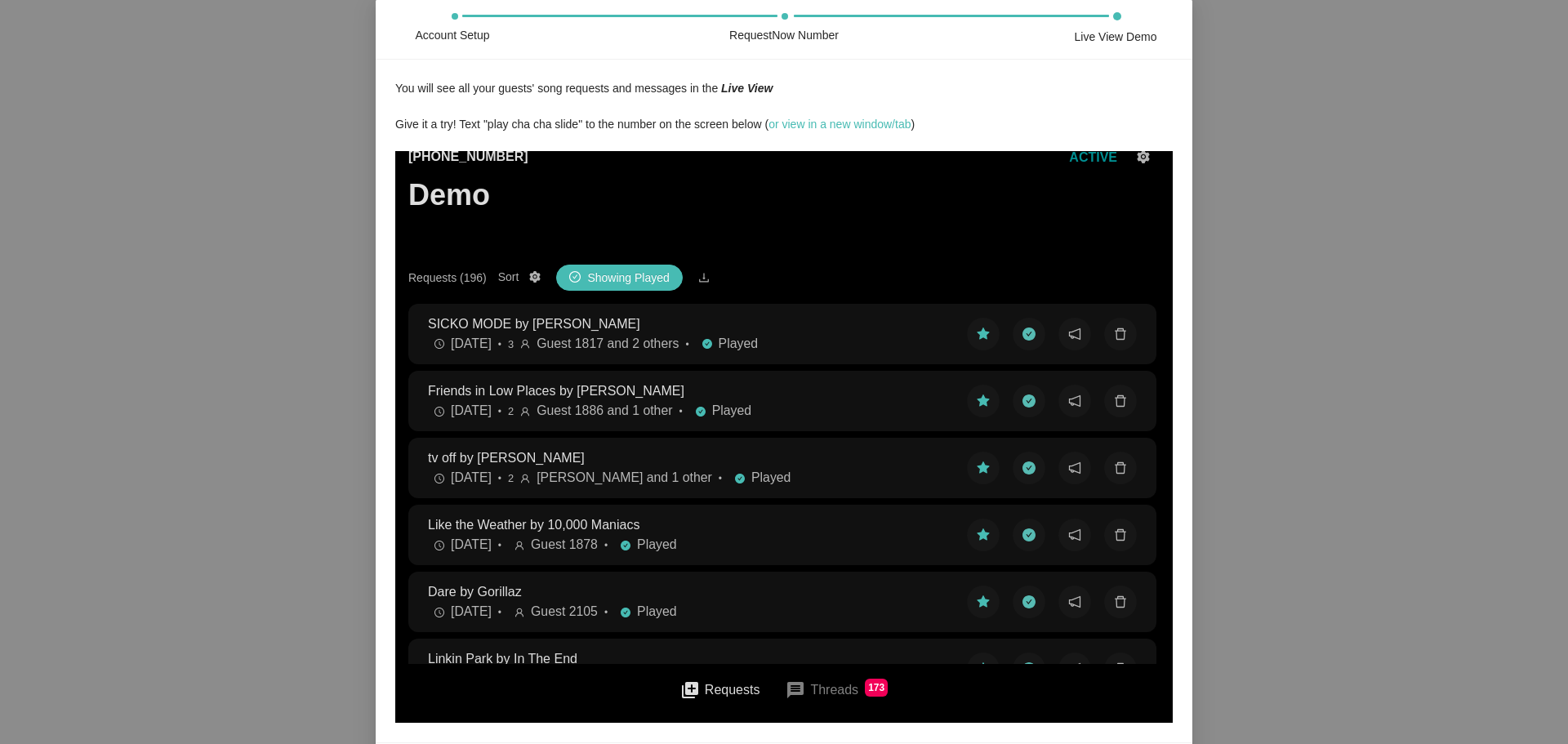
scroll to position [0, 0]
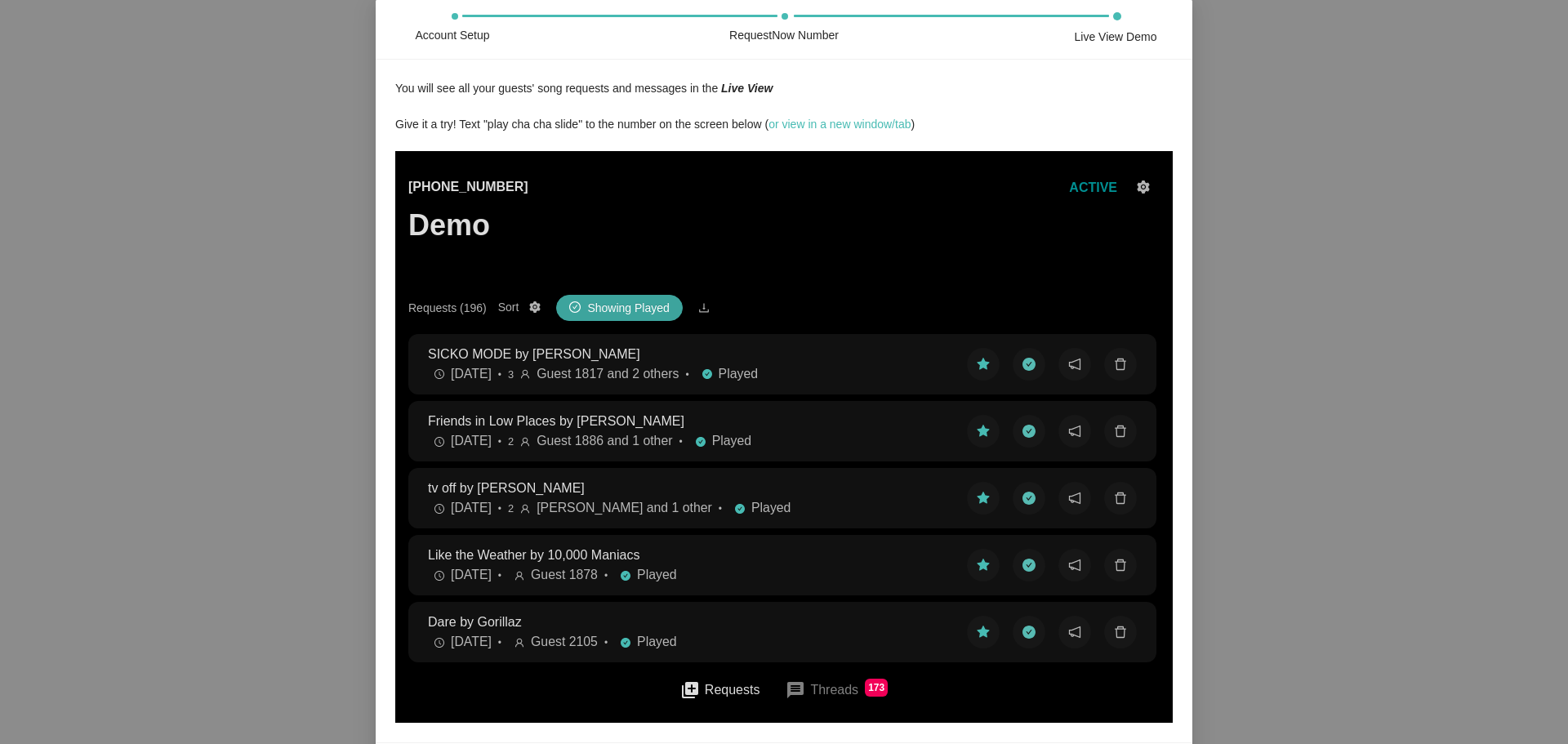
click at [605, 299] on span "Showing Played" at bounding box center [629, 307] width 82 height 18
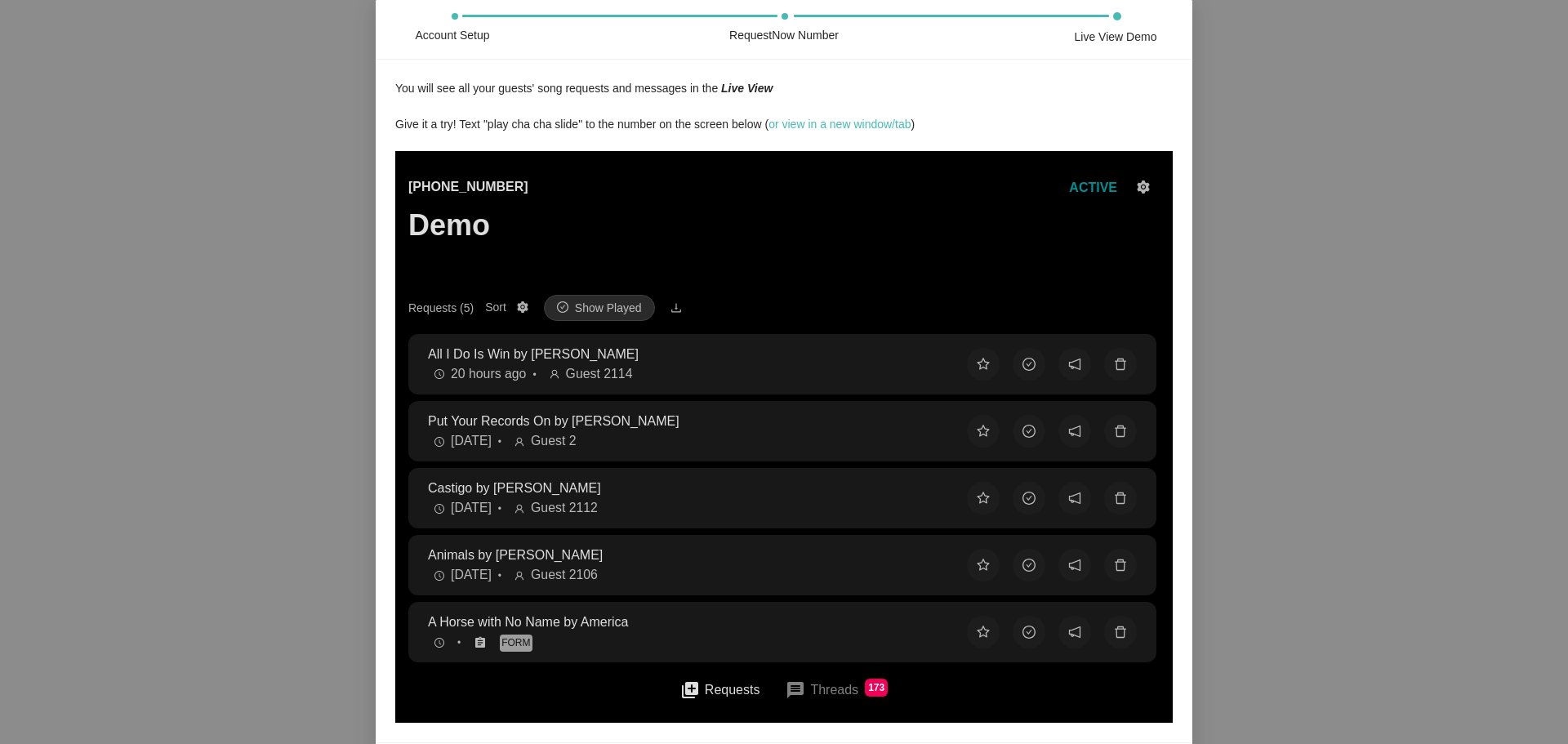
click at [446, 309] on div "Requests (5)" at bounding box center [441, 307] width 65 height 18
click at [513, 309] on button "Requests (5) Sort Show Played" at bounding box center [522, 306] width 20 height 20
click at [396, 414] on div "(425) 657-3354 Demo ACTIVE Requests (5) Sort Show Played All I Do Is Win by DJ …" at bounding box center [784, 571] width 777 height 841
click at [811, 689] on button "message Threads 173" at bounding box center [837, 690] width 128 height 39
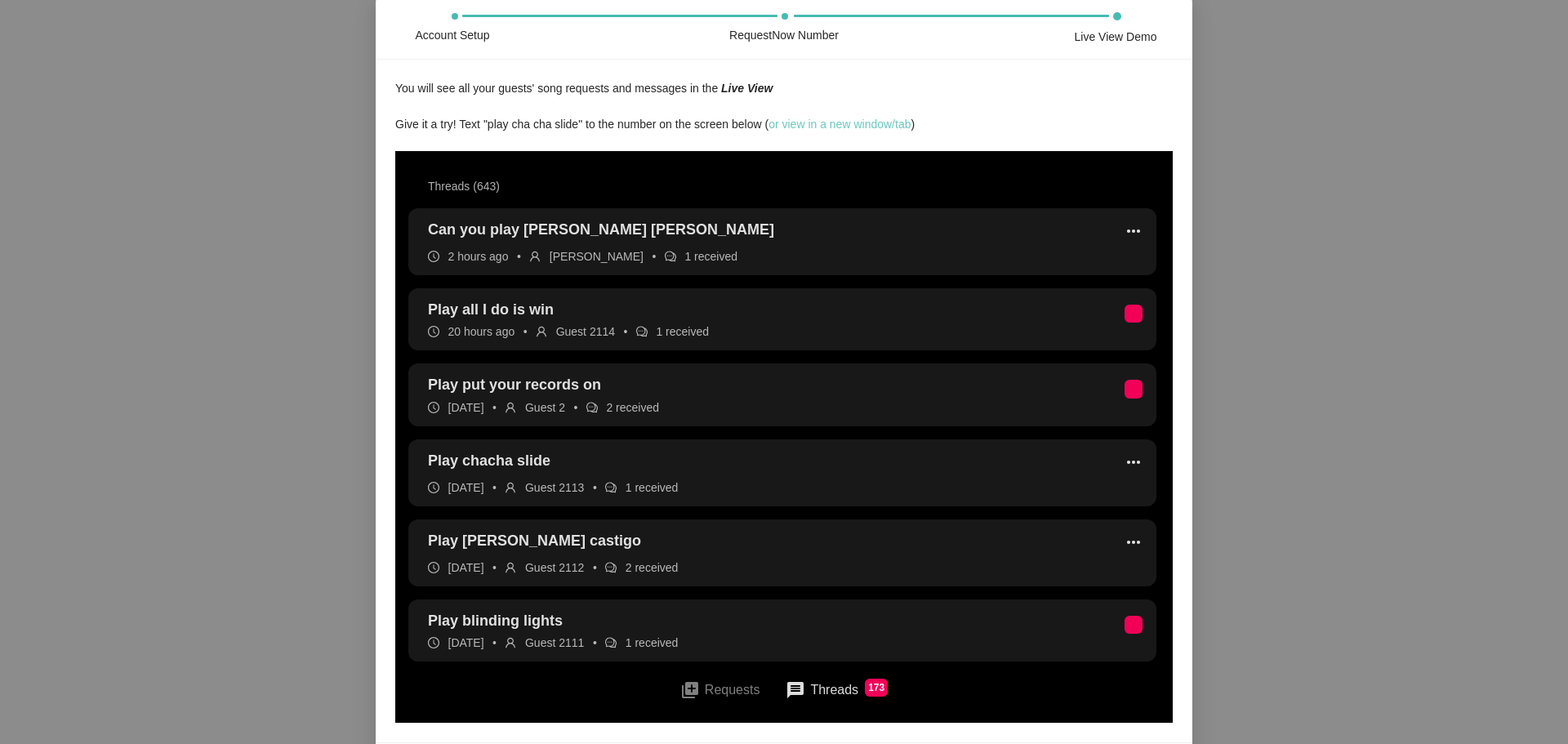
click at [837, 117] on link "or view in a new window/tab" at bounding box center [839, 124] width 142 height 13
